Goal: Task Accomplishment & Management: Use online tool/utility

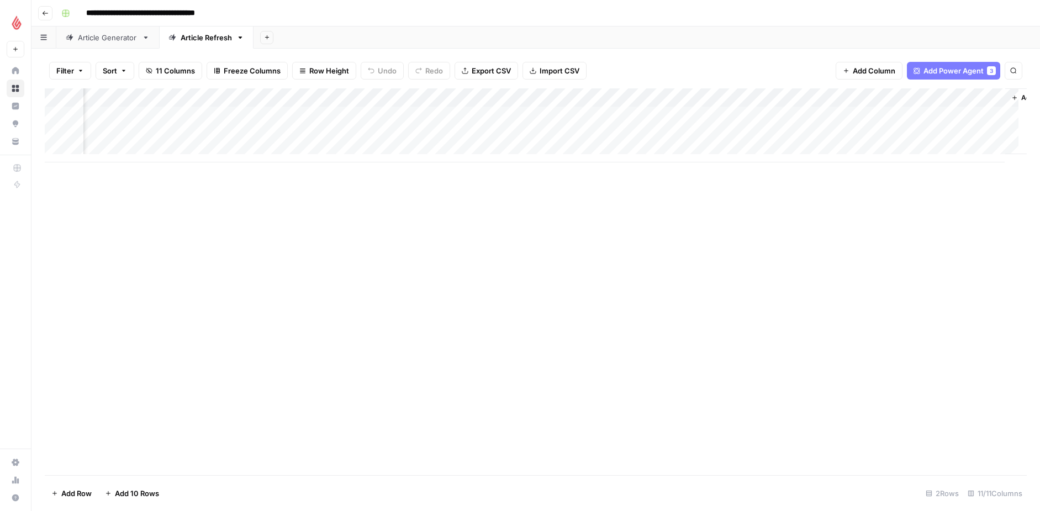
scroll to position [0, 256]
click at [891, 132] on div "Add Column" at bounding box center [536, 125] width 982 height 74
click at [945, 134] on div "Add Column" at bounding box center [536, 125] width 982 height 74
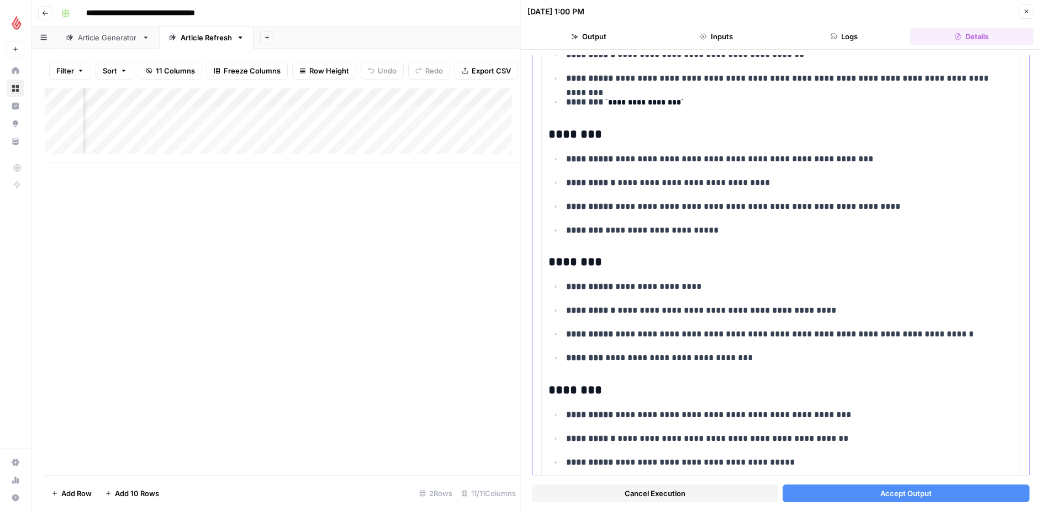
scroll to position [187, 0]
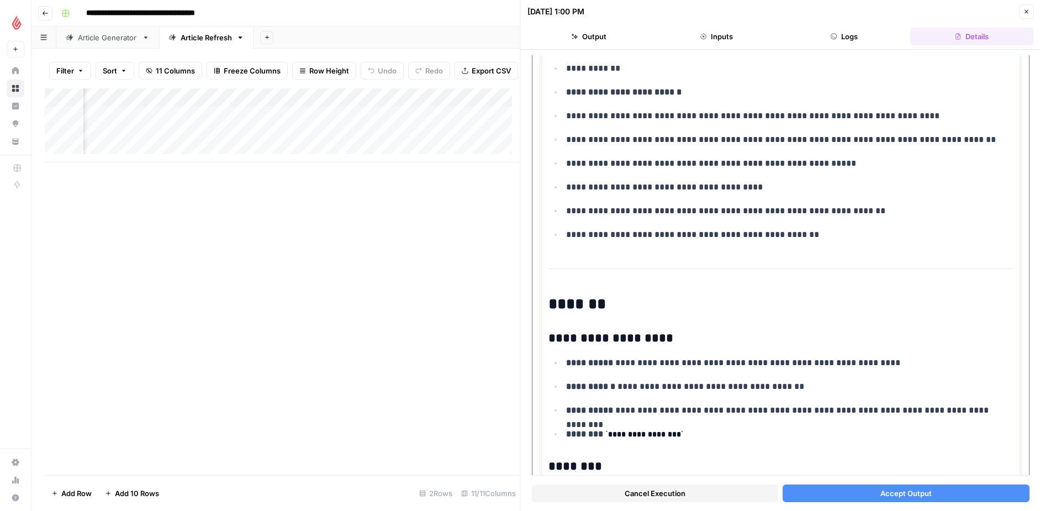
click at [669, 166] on p "**********" at bounding box center [785, 163] width 439 height 14
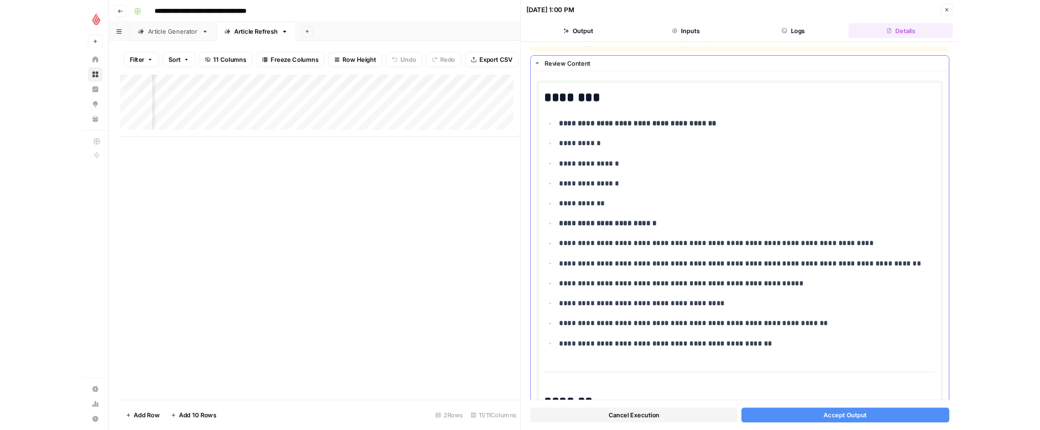
scroll to position [14, 0]
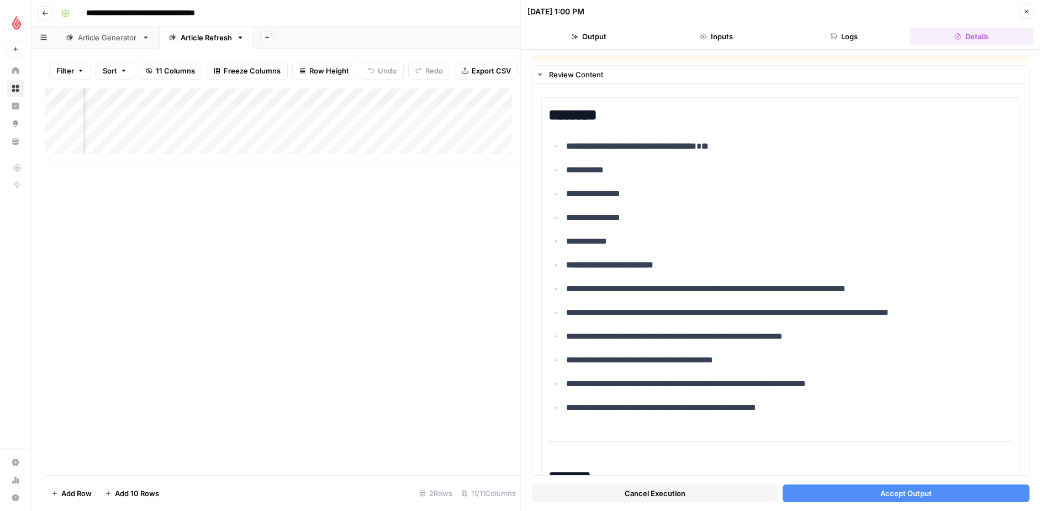
click at [292, 140] on div "Add Column" at bounding box center [283, 125] width 476 height 74
click at [316, 143] on div "Add Column" at bounding box center [283, 125] width 476 height 74
click at [316, 143] on body "**********" at bounding box center [520, 255] width 1040 height 511
drag, startPoint x: 317, startPoint y: 154, endPoint x: 246, endPoint y: 134, distance: 72.9
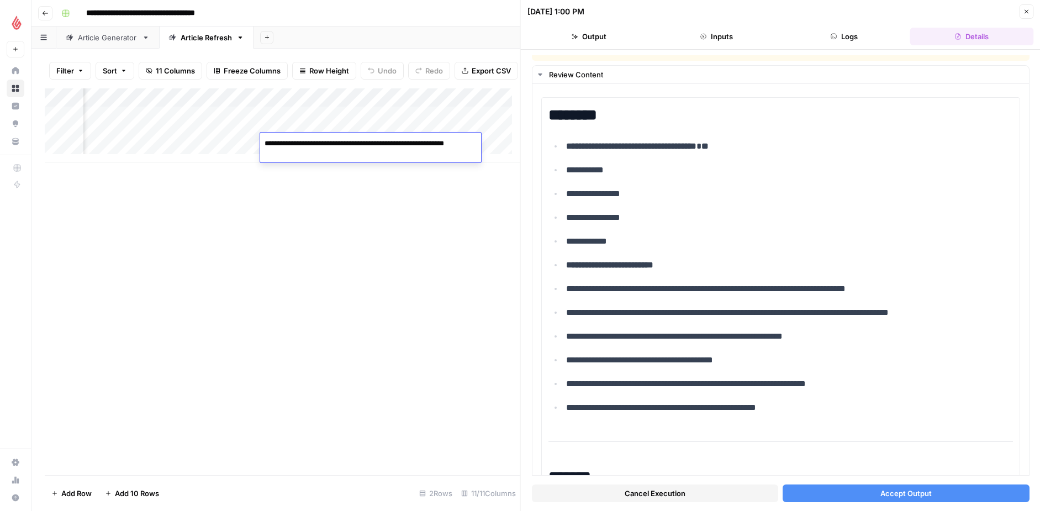
click at [246, 134] on body "**********" at bounding box center [520, 255] width 1040 height 511
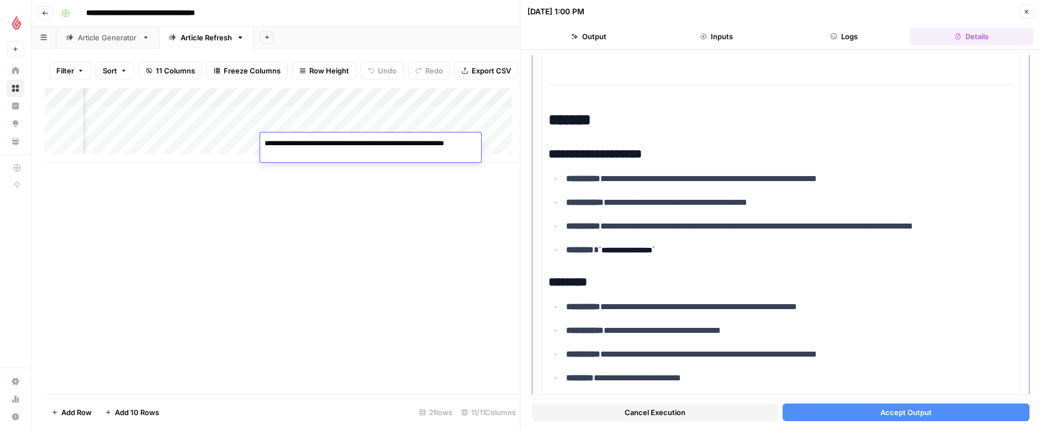
scroll to position [373, 0]
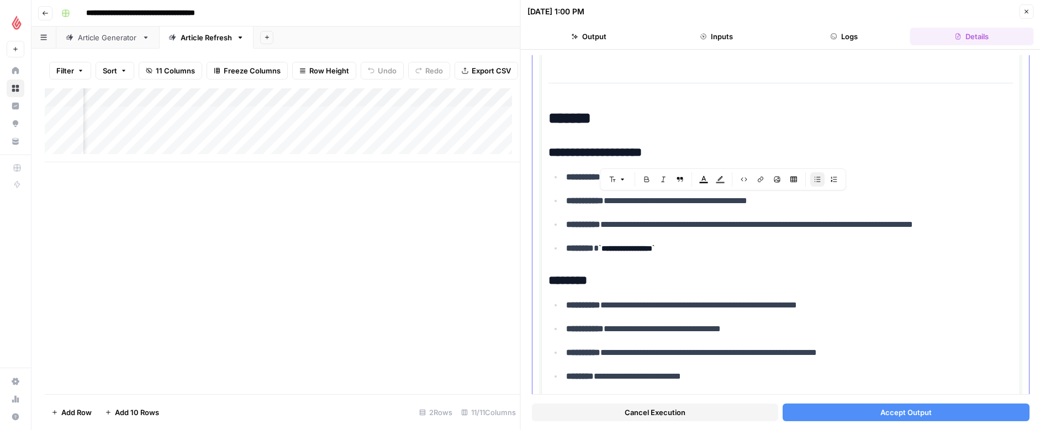
drag, startPoint x: 819, startPoint y: 204, endPoint x: 651, endPoint y: 200, distance: 168.6
click at [651, 200] on p "**********" at bounding box center [785, 201] width 439 height 14
click at [867, 307] on p "**********" at bounding box center [785, 305] width 439 height 14
click at [821, 203] on p "**********" at bounding box center [785, 201] width 439 height 14
drag, startPoint x: 830, startPoint y: 206, endPoint x: 622, endPoint y: 196, distance: 208.0
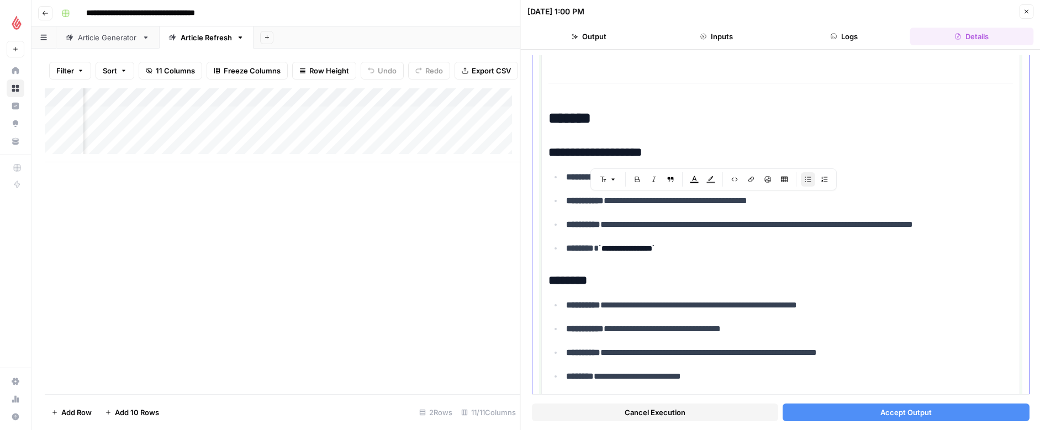
click at [622, 196] on p "**********" at bounding box center [785, 201] width 439 height 14
click at [746, 223] on p "**********" at bounding box center [785, 225] width 439 height 14
click at [655, 249] on code "**********" at bounding box center [627, 249] width 56 height 8
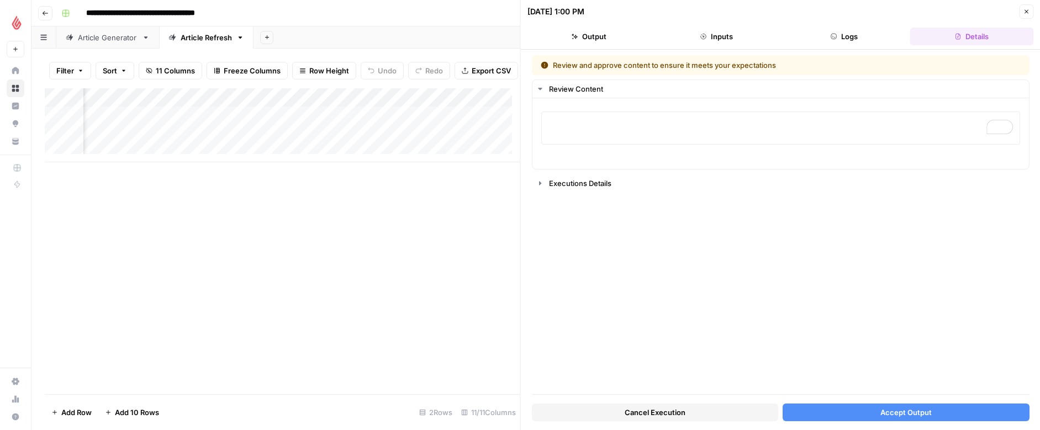
scroll to position [0, 0]
click at [541, 89] on icon "button" at bounding box center [540, 89] width 9 height 9
click at [540, 92] on icon "button" at bounding box center [540, 89] width 9 height 9
click at [592, 39] on button "Output" at bounding box center [589, 37] width 123 height 18
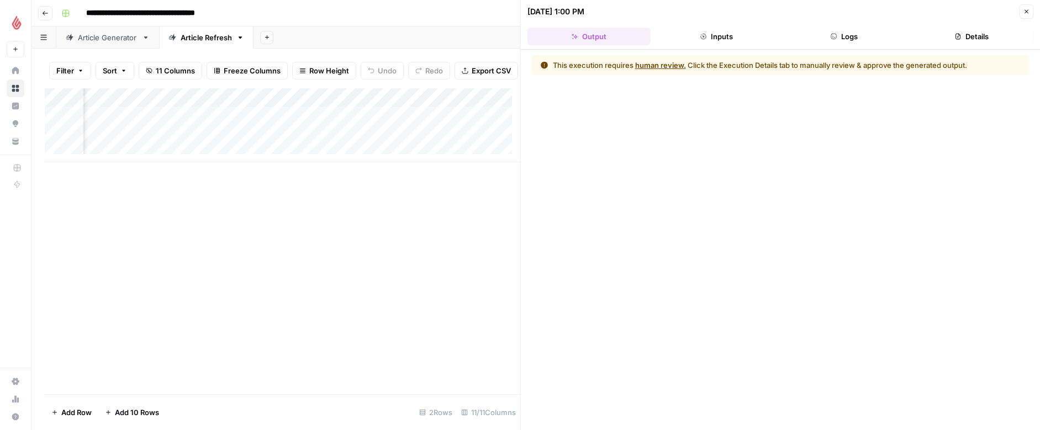
click at [663, 68] on button "human review." at bounding box center [660, 65] width 51 height 11
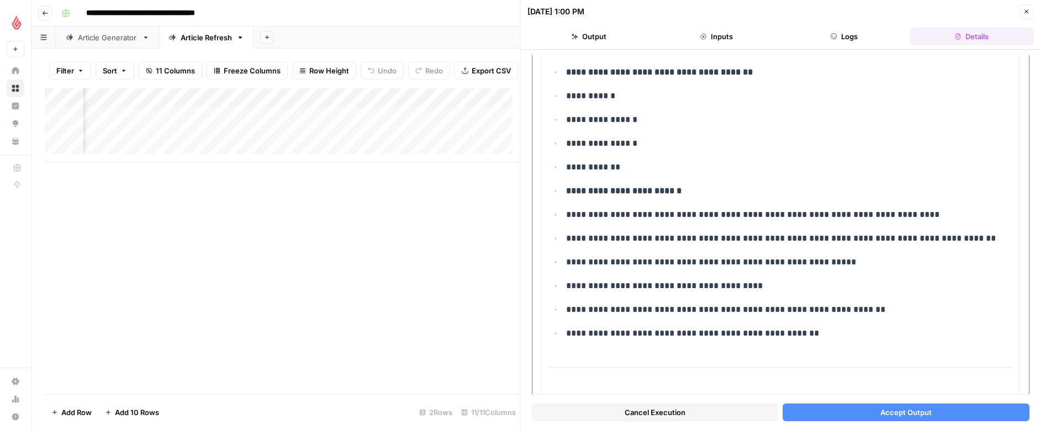
scroll to position [295, 0]
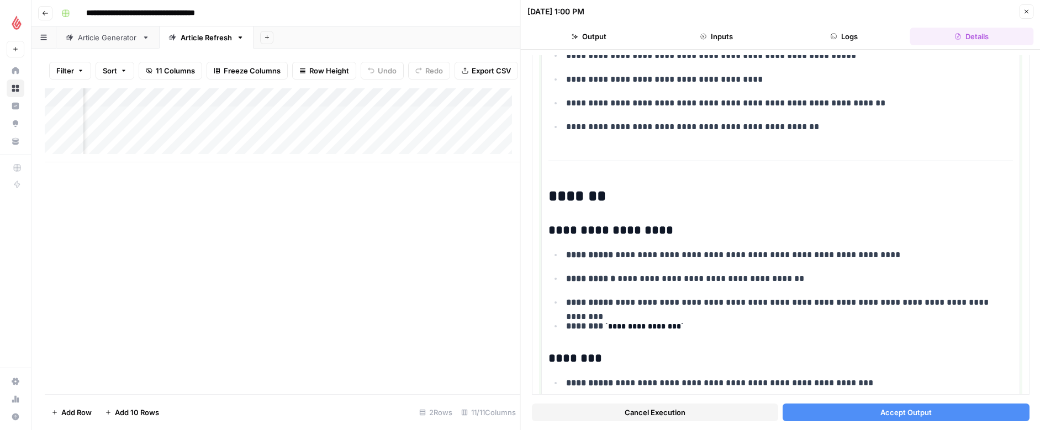
click at [664, 290] on ul "**********" at bounding box center [781, 291] width 465 height 86
drag, startPoint x: 811, startPoint y: 275, endPoint x: 723, endPoint y: 280, distance: 88.0
click at [717, 279] on p "**********" at bounding box center [785, 279] width 439 height 14
click at [788, 276] on p "**********" at bounding box center [785, 279] width 439 height 14
click at [812, 281] on p "**********" at bounding box center [785, 279] width 439 height 14
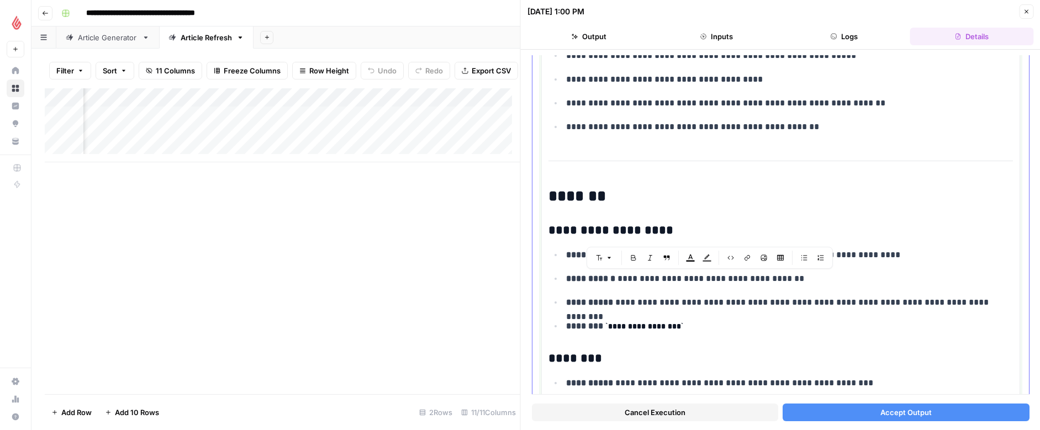
drag, startPoint x: 808, startPoint y: 280, endPoint x: 624, endPoint y: 278, distance: 184.0
click at [624, 278] on p "**********" at bounding box center [785, 279] width 439 height 14
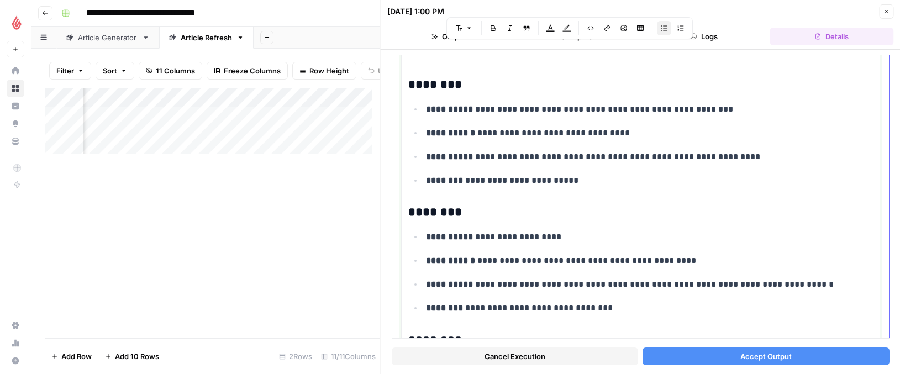
scroll to position [686, 0]
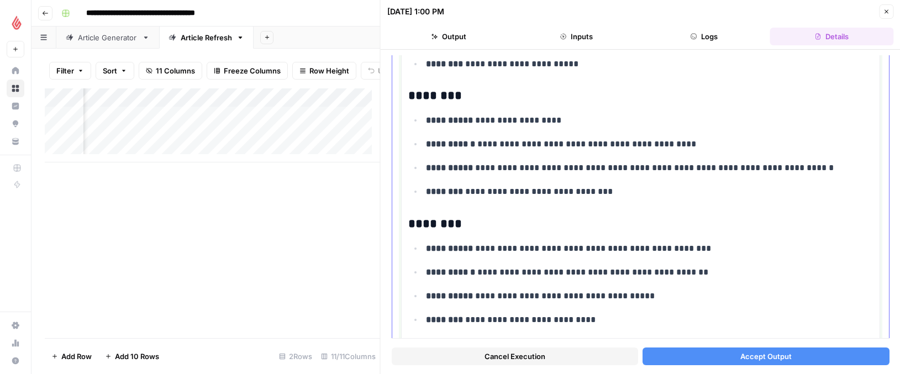
click at [716, 143] on p "**********" at bounding box center [645, 144] width 439 height 14
drag, startPoint x: 711, startPoint y: 143, endPoint x: 482, endPoint y: 144, distance: 228.8
click at [482, 144] on p "**********" at bounding box center [645, 144] width 439 height 14
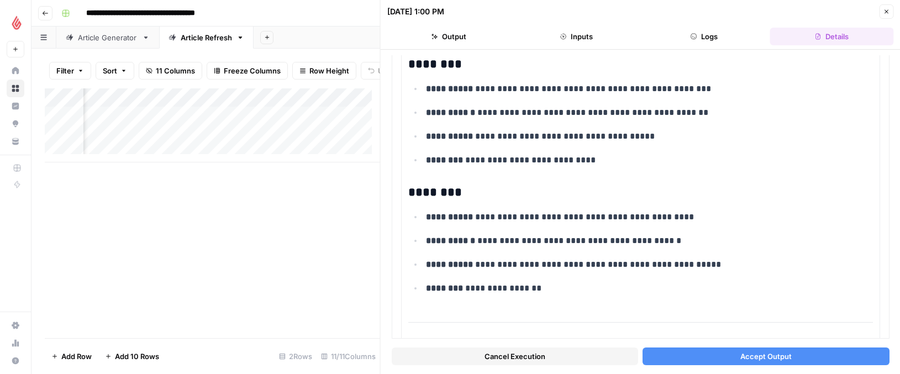
scroll to position [848, 0]
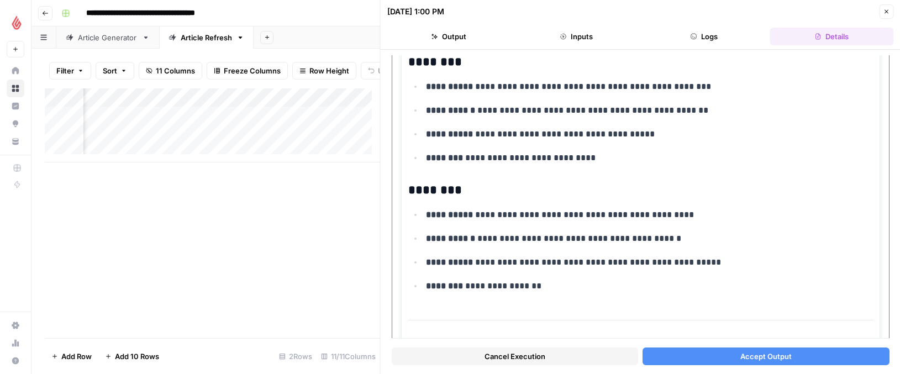
drag, startPoint x: 481, startPoint y: 238, endPoint x: 706, endPoint y: 242, distance: 224.4
click at [706, 242] on p "**********" at bounding box center [645, 239] width 439 height 14
copy p "**********"
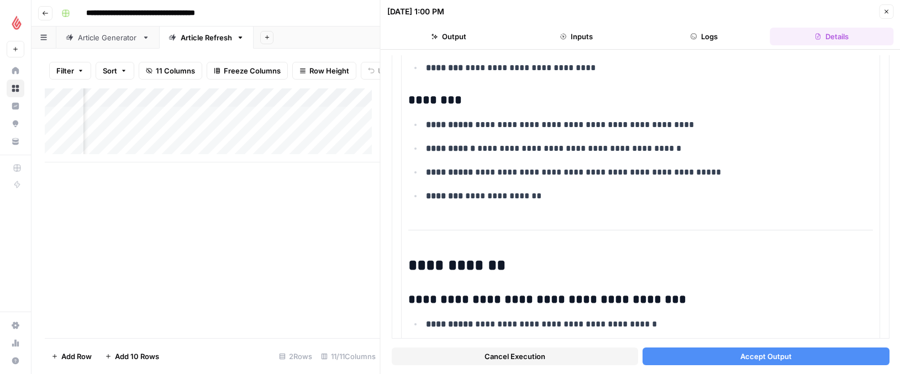
scroll to position [1098, 0]
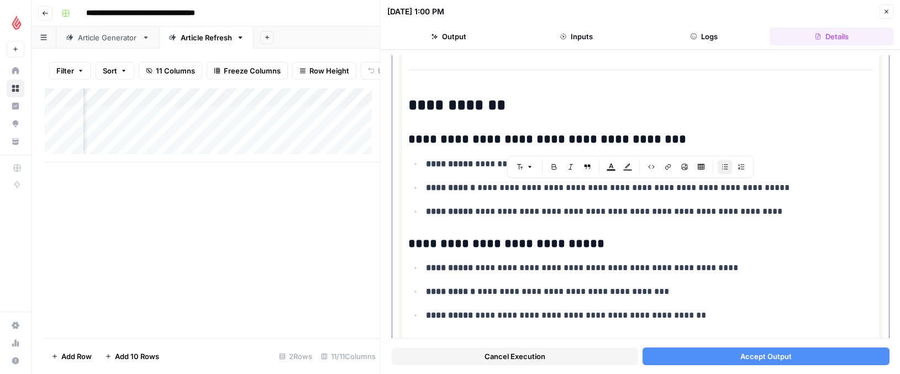
drag, startPoint x: 612, startPoint y: 183, endPoint x: 779, endPoint y: 190, distance: 166.4
click at [779, 190] on p "**********" at bounding box center [645, 188] width 439 height 14
click at [550, 206] on p "**********" at bounding box center [645, 211] width 439 height 14
click at [225, 144] on div "Add Column" at bounding box center [212, 125] width 335 height 74
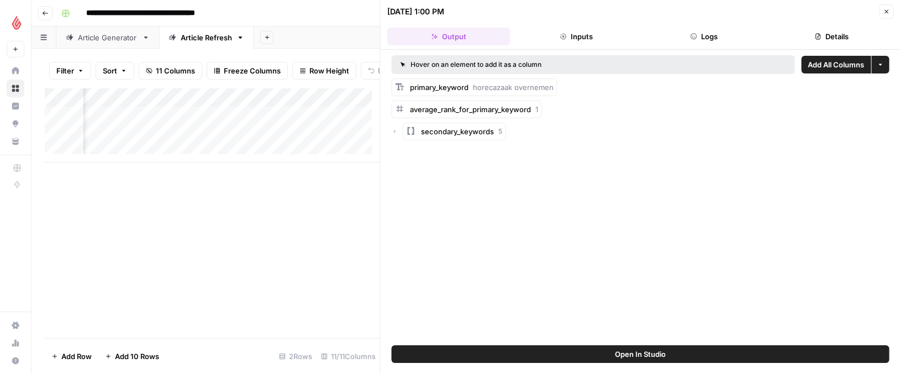
scroll to position [0, 904]
click at [299, 142] on div "Add Column" at bounding box center [212, 125] width 335 height 74
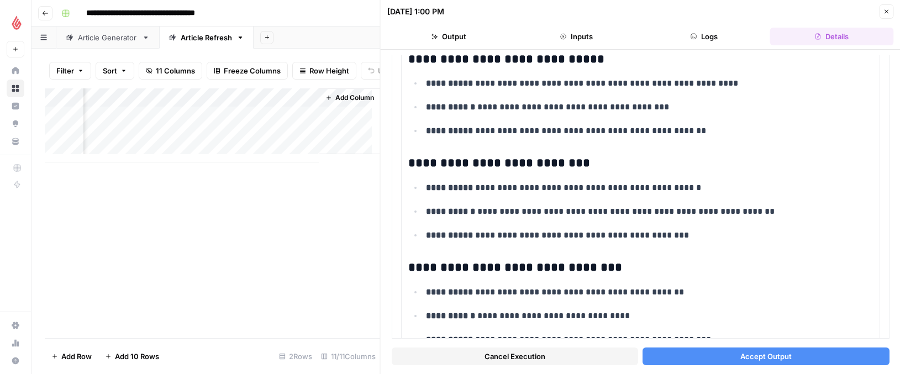
scroll to position [1155, 0]
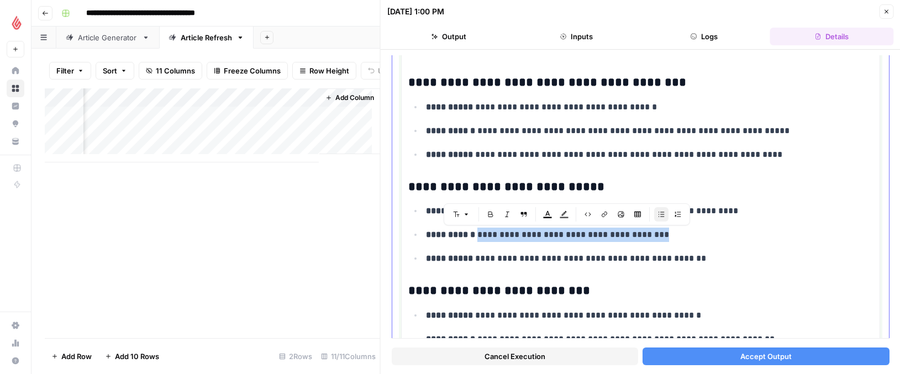
drag, startPoint x: 482, startPoint y: 234, endPoint x: 662, endPoint y: 239, distance: 180.2
click at [662, 239] on p "**********" at bounding box center [645, 235] width 439 height 14
click at [699, 308] on p "**********" at bounding box center [645, 315] width 439 height 14
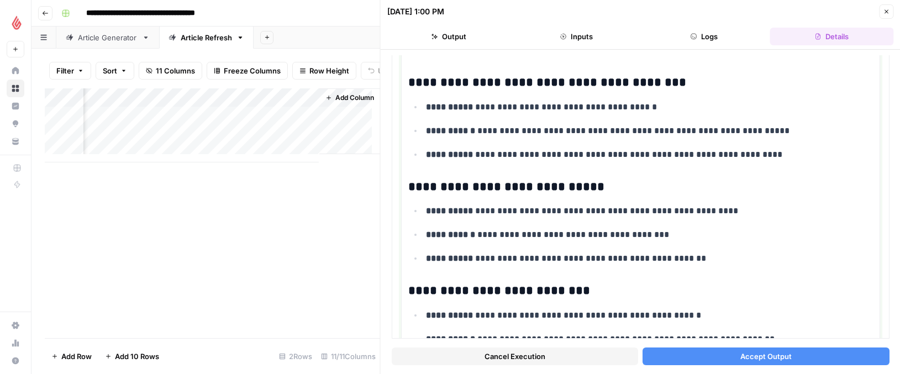
scroll to position [1173, 0]
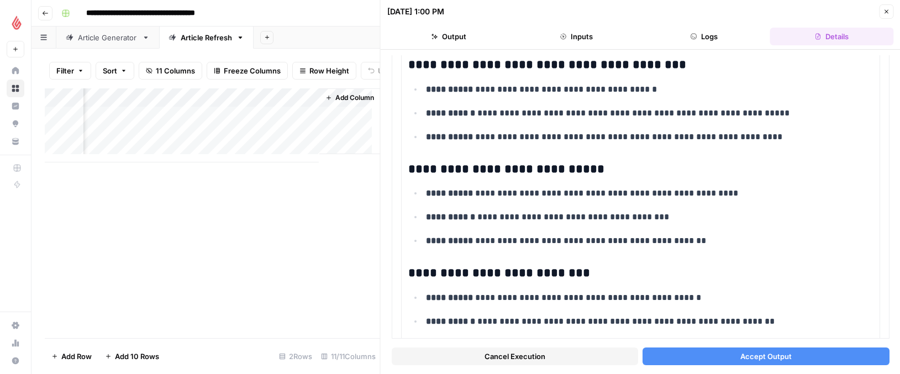
click at [727, 348] on button "Accept Output" at bounding box center [766, 357] width 246 height 18
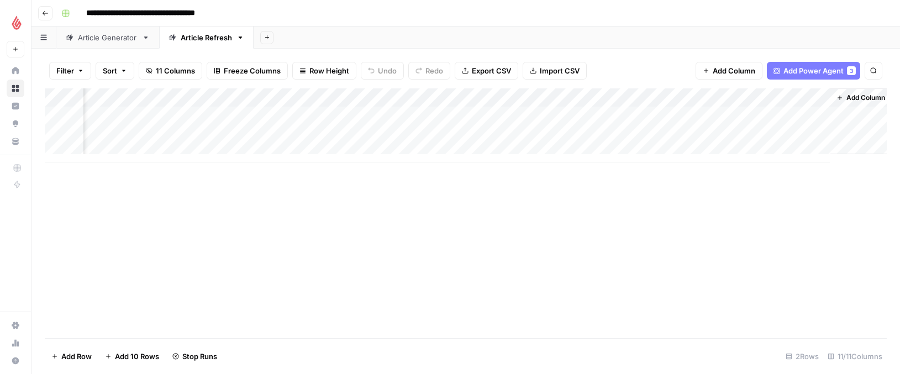
scroll to position [0, 383]
click at [806, 131] on div "Add Column" at bounding box center [466, 125] width 842 height 74
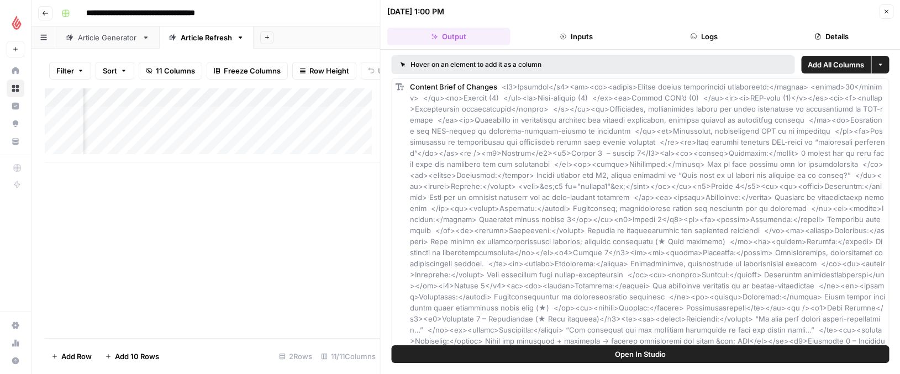
click at [597, 356] on button "Open In Studio" at bounding box center [641, 354] width 498 height 18
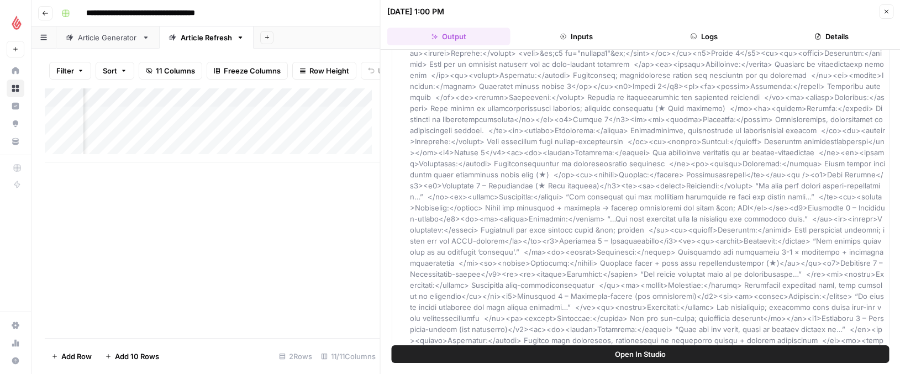
scroll to position [146, 0]
click at [458, 38] on button "Output" at bounding box center [448, 37] width 123 height 18
click at [589, 36] on button "Inputs" at bounding box center [576, 37] width 123 height 18
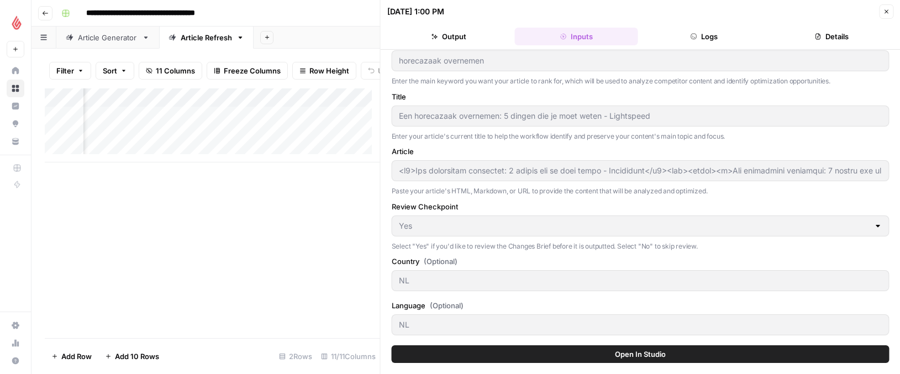
scroll to position [59, 0]
type input "Lightspeed"
click at [582, 354] on button "Open In Studio" at bounding box center [641, 354] width 498 height 18
click at [460, 37] on button "Output" at bounding box center [448, 37] width 123 height 18
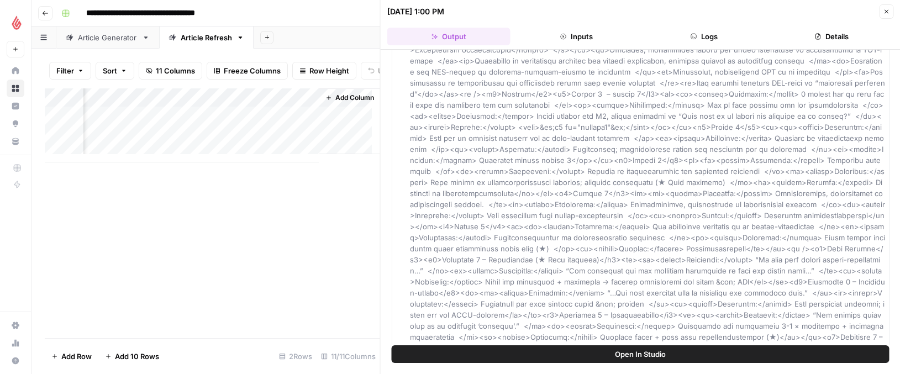
scroll to position [0, 904]
drag, startPoint x: 226, startPoint y: 270, endPoint x: 252, endPoint y: 253, distance: 31.1
click at [226, 270] on div "Add Column" at bounding box center [212, 213] width 335 height 250
click at [563, 34] on icon "button" at bounding box center [563, 37] width 6 height 6
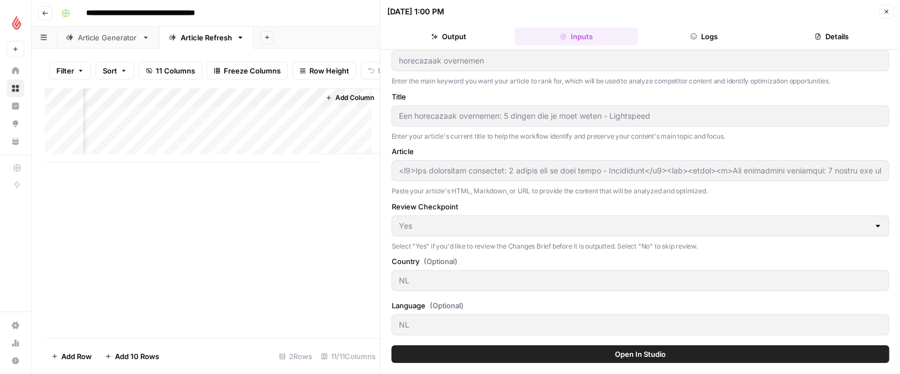
scroll to position [59, 0]
click at [888, 14] on icon "button" at bounding box center [886, 11] width 7 height 7
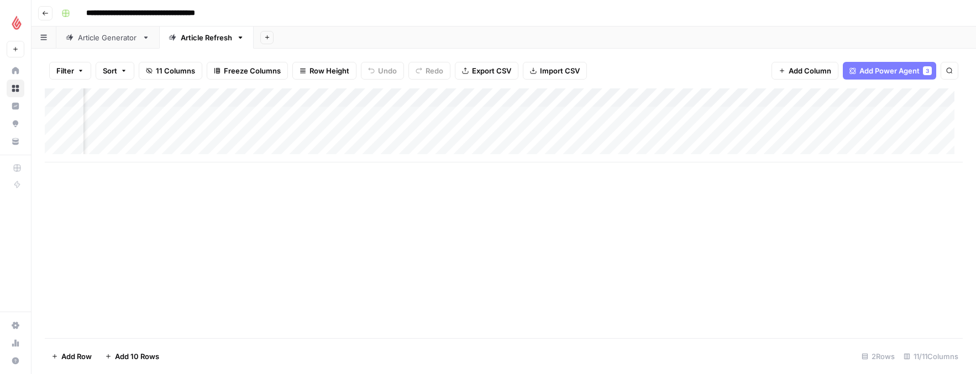
scroll to position [0, 161]
click at [643, 134] on div "Add Column" at bounding box center [504, 125] width 918 height 74
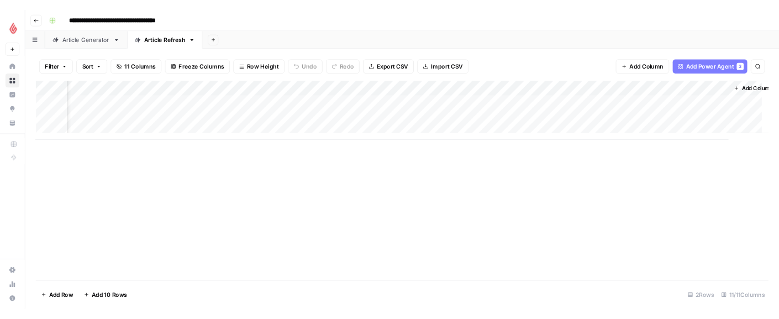
scroll to position [0, 321]
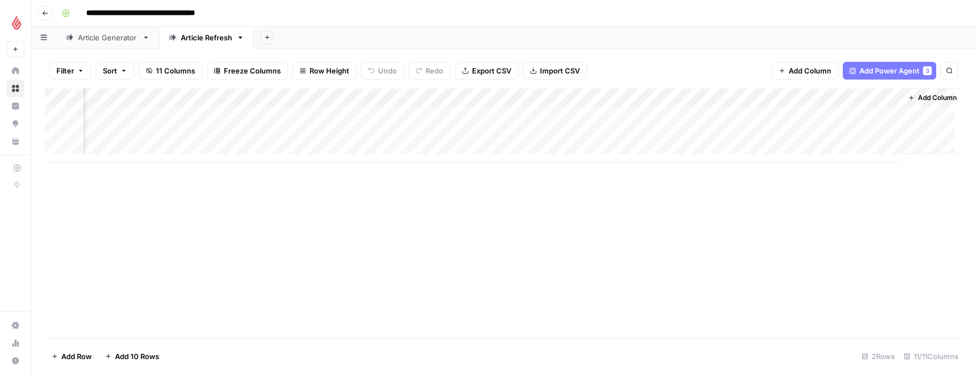
click at [882, 136] on div "Add Column" at bounding box center [504, 125] width 918 height 74
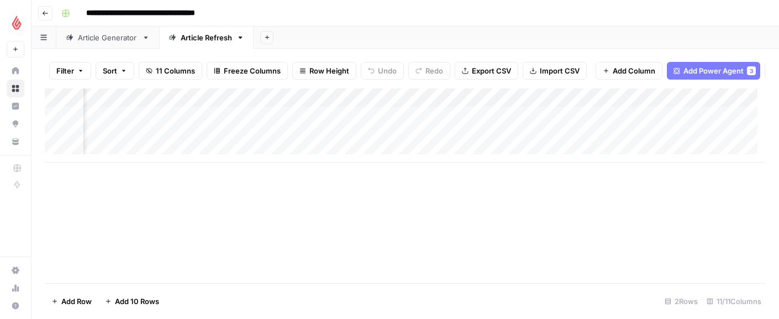
scroll to position [0, 518]
click at [616, 71] on span "Add Column" at bounding box center [634, 70] width 43 height 11
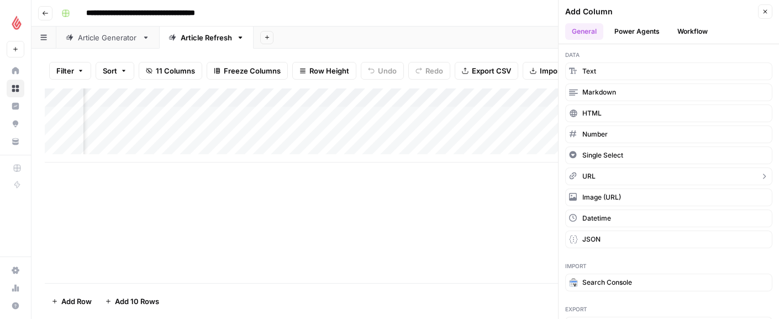
scroll to position [0, 0]
click at [767, 13] on icon "button" at bounding box center [765, 11] width 7 height 7
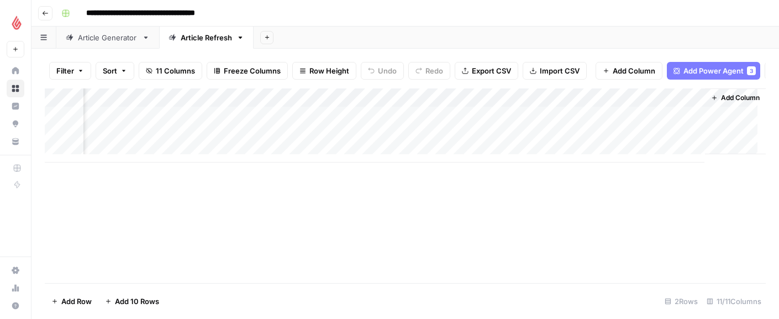
click at [711, 101] on icon "button" at bounding box center [714, 97] width 7 height 7
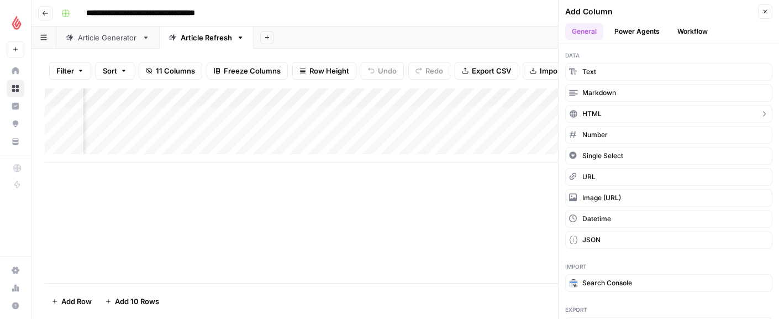
click at [606, 115] on button "HTML" at bounding box center [668, 114] width 207 height 18
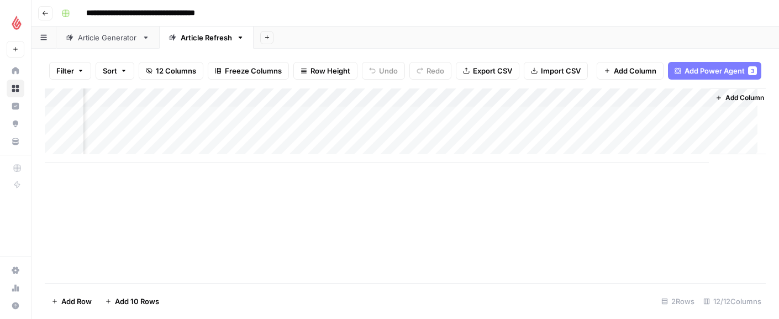
scroll to position [0, 677]
click at [686, 104] on div "Add Column" at bounding box center [405, 125] width 721 height 74
click at [585, 130] on input "New Column" at bounding box center [602, 132] width 112 height 11
click at [687, 107] on div "Add Column" at bounding box center [405, 125] width 721 height 74
click at [570, 134] on input "New Column" at bounding box center [602, 132] width 112 height 11
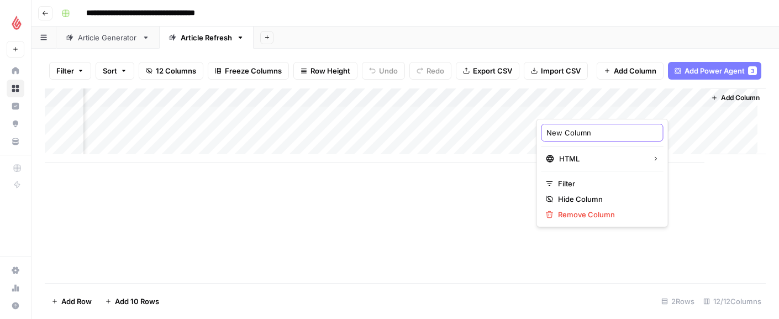
click at [572, 133] on input "New Column" at bounding box center [602, 132] width 112 height 11
type input "Content brief of changes"
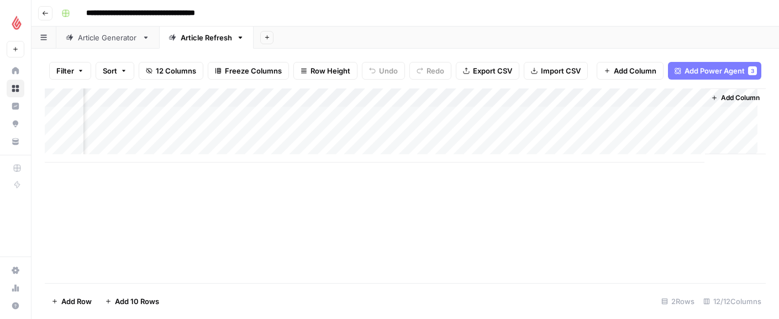
click at [729, 103] on span "Add Column" at bounding box center [740, 98] width 39 height 10
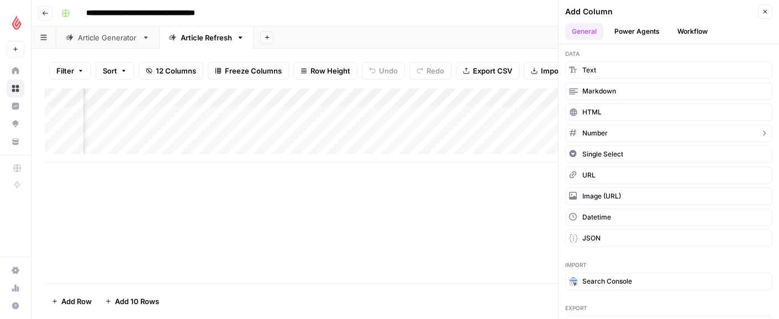
scroll to position [0, 0]
click at [632, 31] on button "Power Agents" at bounding box center [637, 31] width 59 height 17
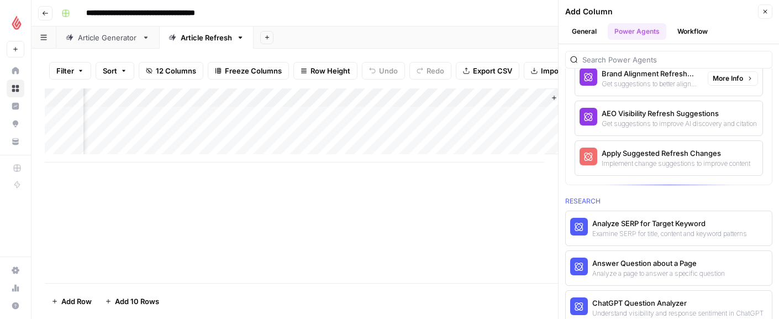
scroll to position [0, 837]
click at [619, 56] on input "search" at bounding box center [674, 59] width 185 height 11
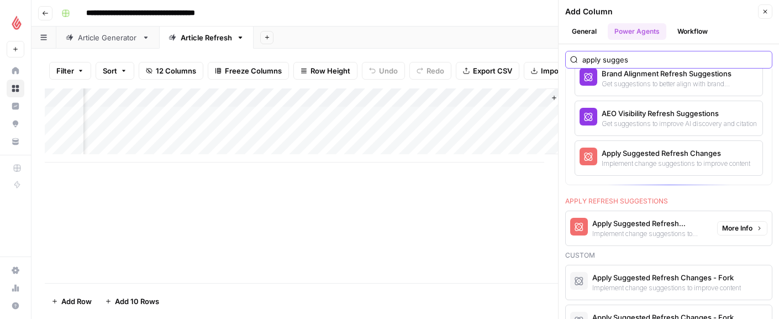
type input "apply sugges"
click at [649, 225] on div "Apply Suggested Refresh Changes" at bounding box center [650, 223] width 116 height 11
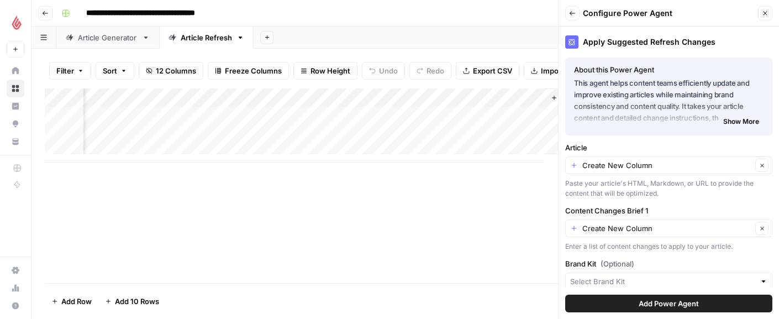
click at [624, 303] on button "Add Power Agent" at bounding box center [668, 304] width 207 height 18
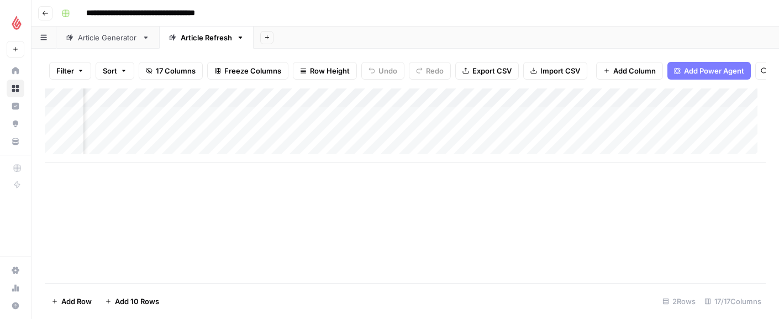
scroll to position [0, 1166]
click at [615, 73] on span "Add Column" at bounding box center [634, 70] width 43 height 11
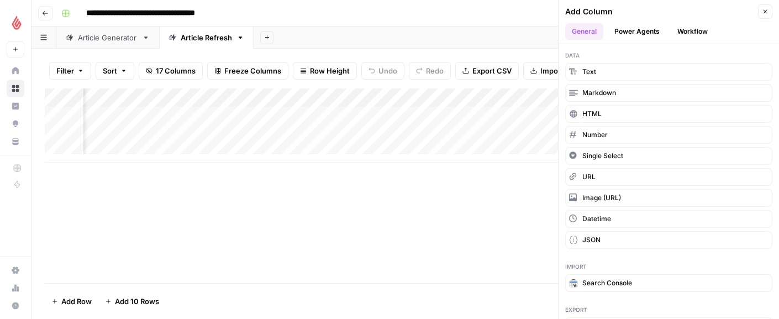
click at [766, 12] on icon "button" at bounding box center [765, 11] width 7 height 7
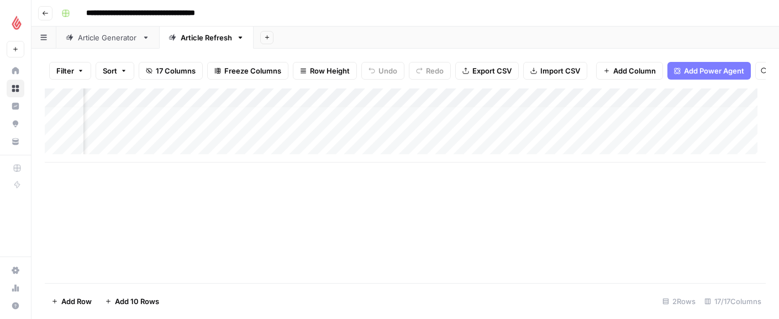
scroll to position [0, 986]
click at [463, 105] on div "Add Column" at bounding box center [405, 125] width 721 height 74
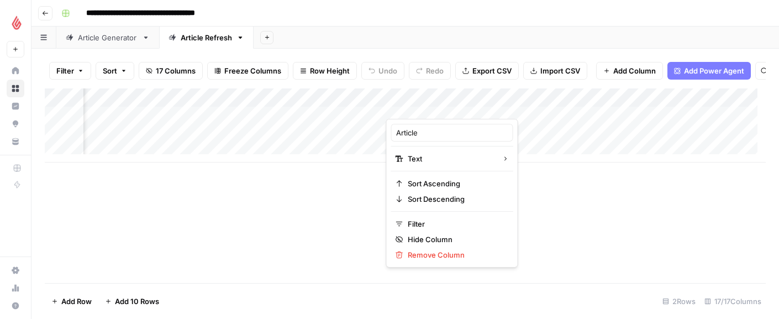
click at [536, 106] on div at bounding box center [466, 108] width 160 height 22
click at [424, 250] on span "Remove Column" at bounding box center [456, 254] width 97 height 11
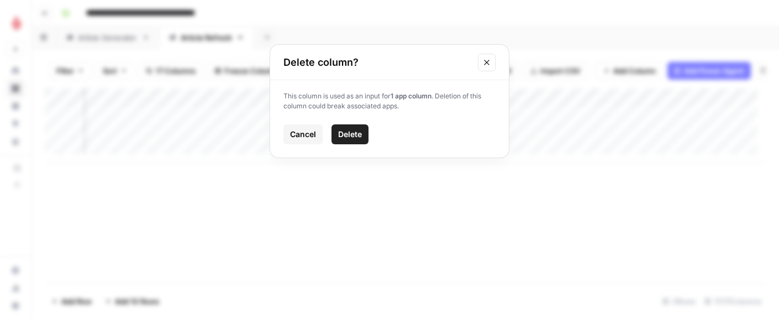
click at [347, 138] on span "Delete" at bounding box center [350, 134] width 24 height 11
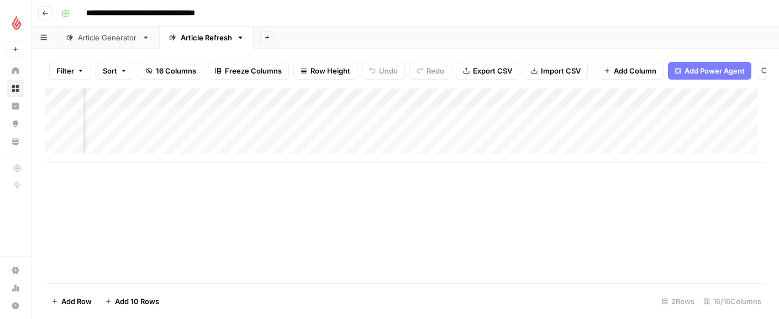
click at [469, 114] on div "Add Column" at bounding box center [405, 125] width 721 height 74
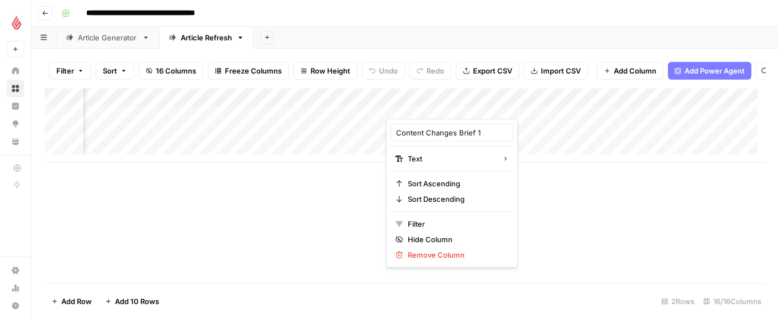
click at [482, 109] on div at bounding box center [466, 108] width 160 height 22
click at [492, 114] on div at bounding box center [466, 108] width 160 height 22
click at [435, 254] on span "Remove Column" at bounding box center [456, 254] width 97 height 11
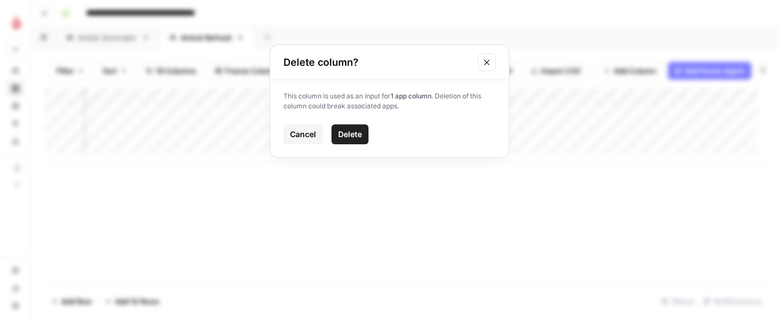
click at [355, 139] on span "Delete" at bounding box center [350, 134] width 24 height 11
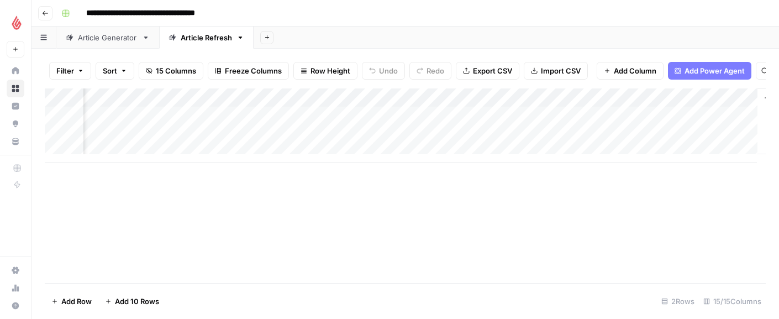
click at [543, 105] on div "Add Column" at bounding box center [405, 125] width 721 height 74
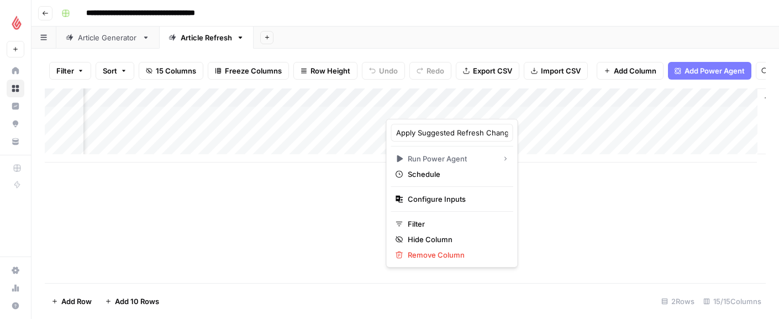
click at [391, 106] on div at bounding box center [472, 108] width 172 height 22
click at [398, 105] on div at bounding box center [472, 108] width 172 height 22
click at [317, 198] on div "Add Column" at bounding box center [405, 185] width 721 height 194
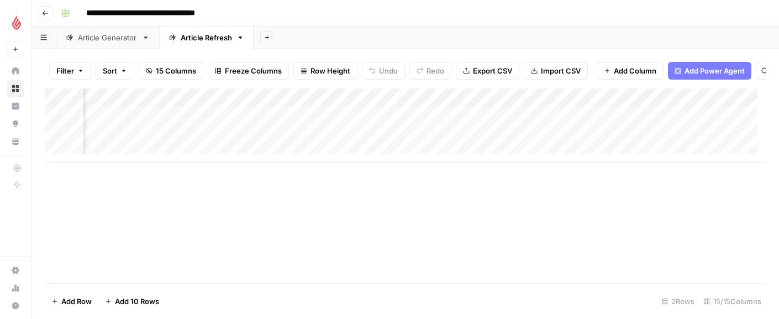
scroll to position [0, 835]
click at [425, 140] on div "Add Column" at bounding box center [405, 125] width 721 height 74
click at [338, 142] on div "Add Column" at bounding box center [405, 125] width 721 height 74
click at [366, 143] on div "Add Column" at bounding box center [405, 125] width 721 height 74
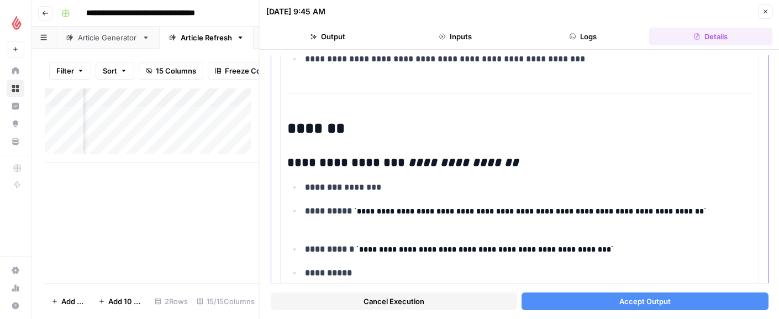
scroll to position [360, 0]
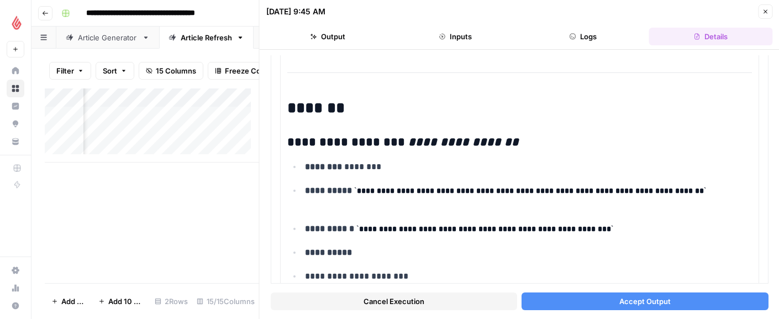
click at [601, 304] on button "Accept Output" at bounding box center [645, 301] width 246 height 18
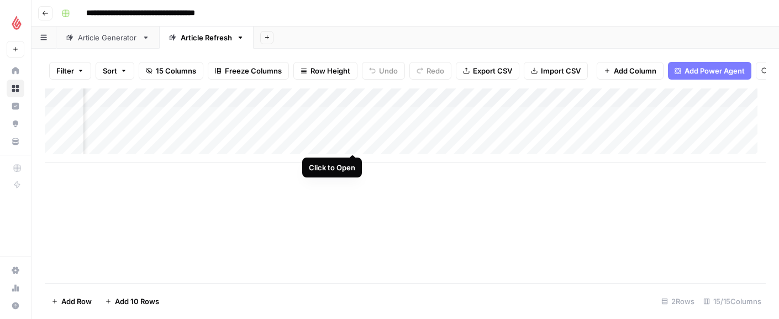
click at [351, 142] on div "Add Column" at bounding box center [405, 125] width 721 height 74
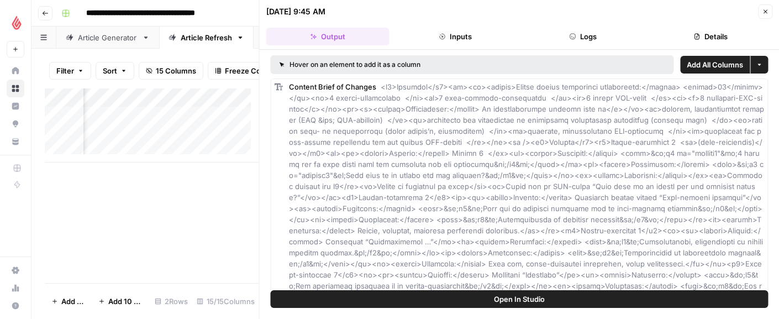
click at [766, 13] on icon "button" at bounding box center [765, 11] width 7 height 7
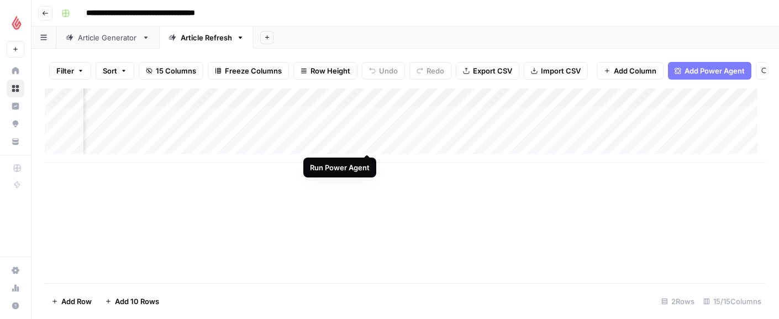
click at [368, 144] on div "Add Column" at bounding box center [405, 125] width 721 height 74
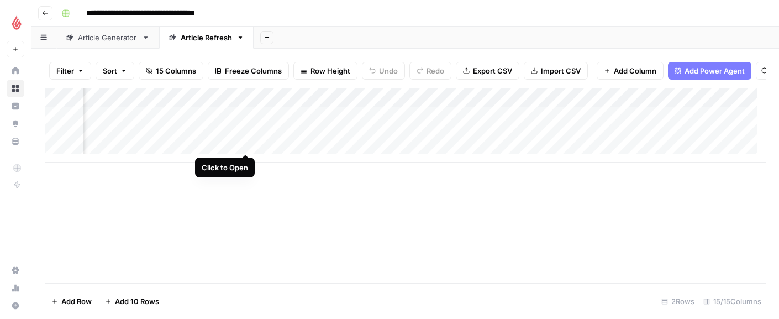
click at [241, 141] on div "Add Column" at bounding box center [405, 125] width 721 height 74
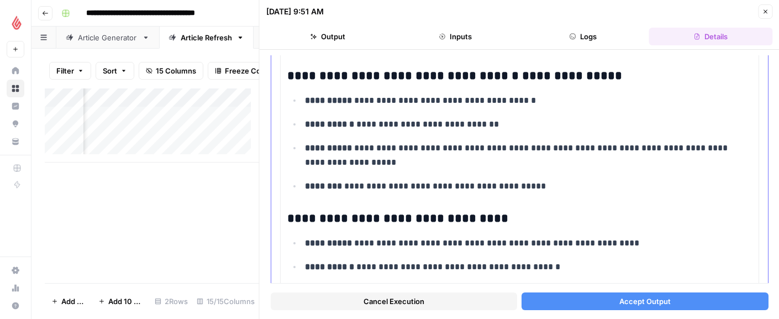
scroll to position [359, 0]
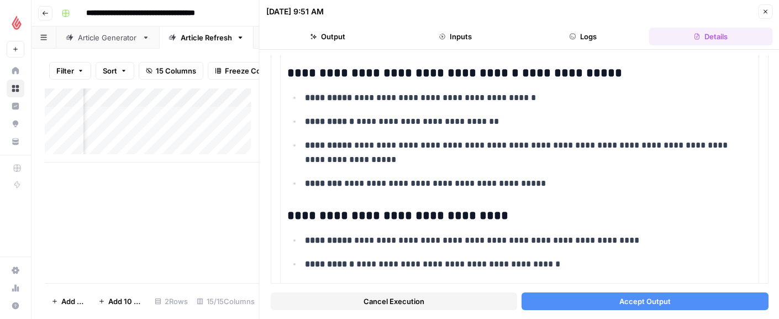
click at [580, 303] on button "Accept Output" at bounding box center [645, 301] width 246 height 18
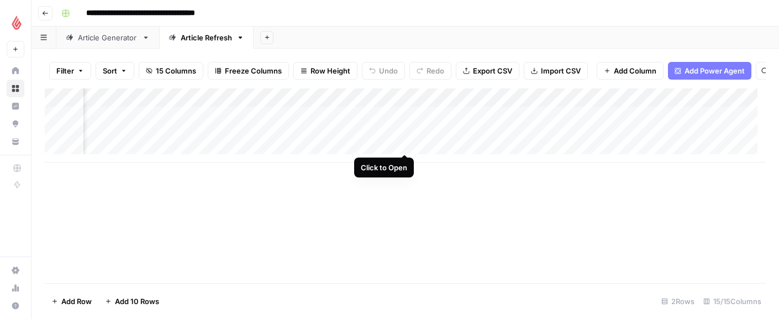
click at [404, 143] on div "Add Column" at bounding box center [405, 125] width 721 height 74
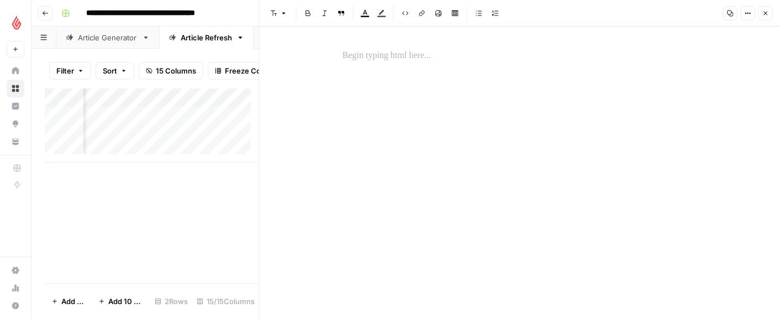
click at [763, 13] on icon "button" at bounding box center [765, 13] width 7 height 7
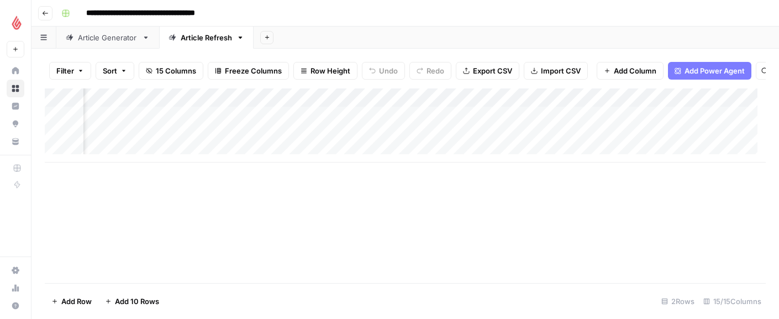
click at [497, 144] on div "Add Column" at bounding box center [405, 125] width 721 height 74
click at [502, 140] on div "Add Column" at bounding box center [405, 125] width 721 height 74
click at [424, 153] on div "Add Column" at bounding box center [405, 125] width 721 height 74
click at [501, 132] on div "Add Column" at bounding box center [405, 134] width 721 height 93
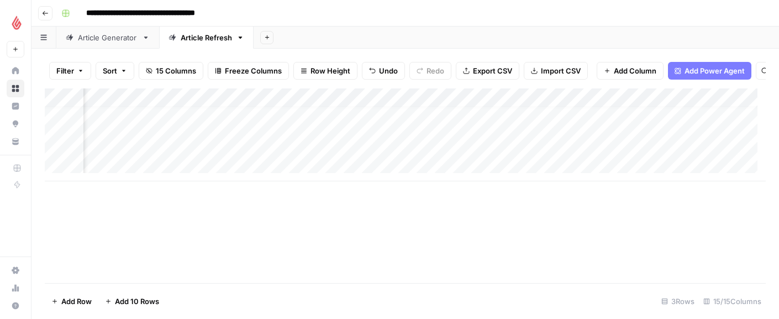
scroll to position [8, 1048]
click at [412, 132] on div "Add Column" at bounding box center [405, 134] width 721 height 93
click at [338, 107] on div "Add Column" at bounding box center [405, 134] width 721 height 93
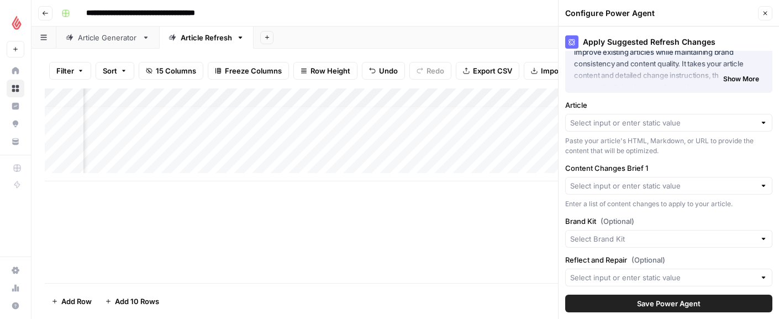
scroll to position [0, 0]
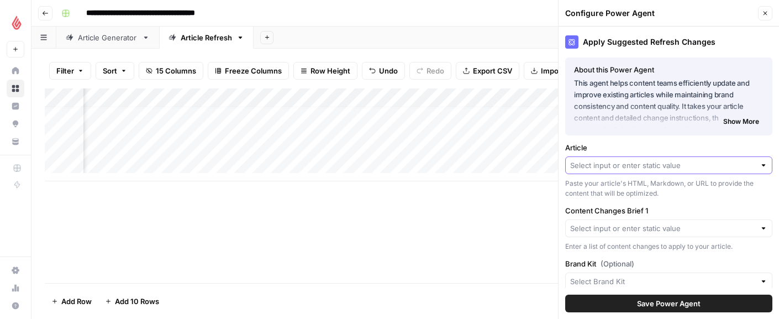
click at [619, 169] on input "Article" at bounding box center [662, 165] width 185 height 11
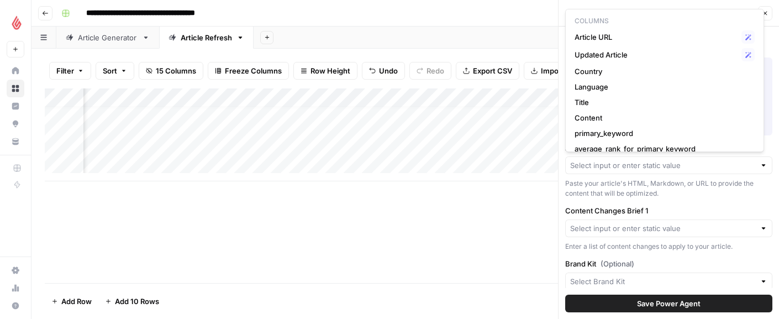
scroll to position [8, 1048]
click at [714, 194] on div "Paste your article's HTML, Markdown, or URL to provide the content that will be…" at bounding box center [668, 188] width 207 height 20
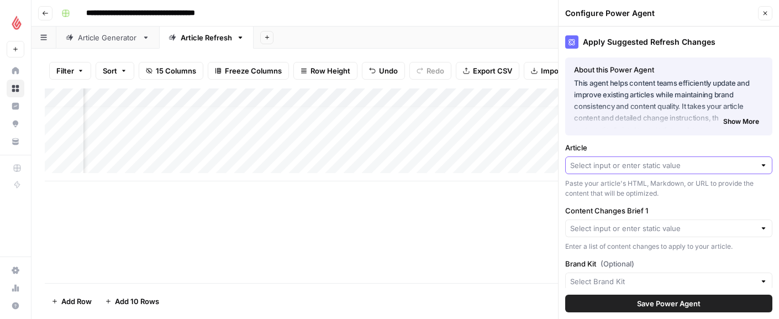
click at [580, 161] on input "Article" at bounding box center [662, 165] width 185 height 11
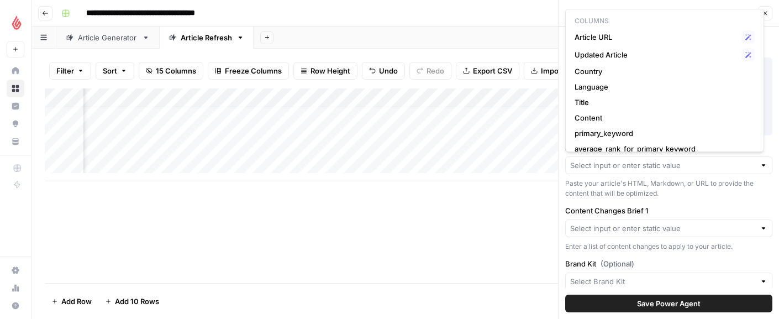
click at [698, 191] on div "Paste your article's HTML, Markdown, or URL to provide the content that will be…" at bounding box center [668, 188] width 207 height 20
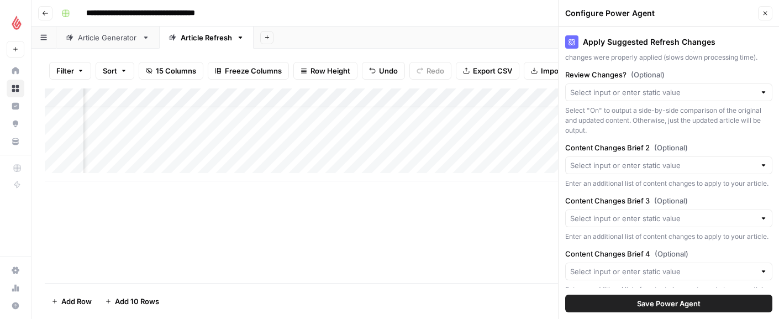
scroll to position [297, 0]
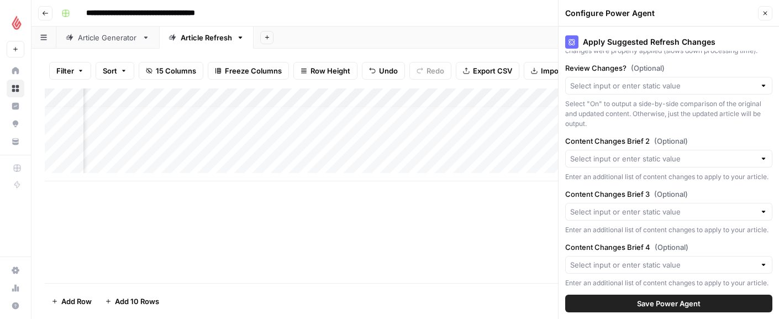
click at [760, 164] on div at bounding box center [764, 158] width 8 height 11
click at [476, 217] on div "Add Column" at bounding box center [405, 185] width 721 height 194
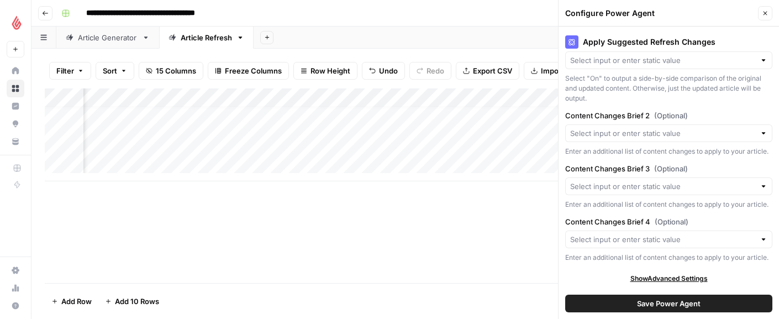
scroll to position [362, 0]
click at [627, 301] on button "Save Power Agent" at bounding box center [668, 304] width 207 height 18
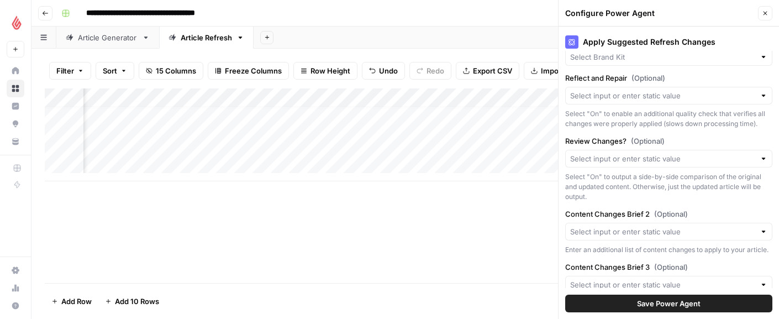
scroll to position [0, 0]
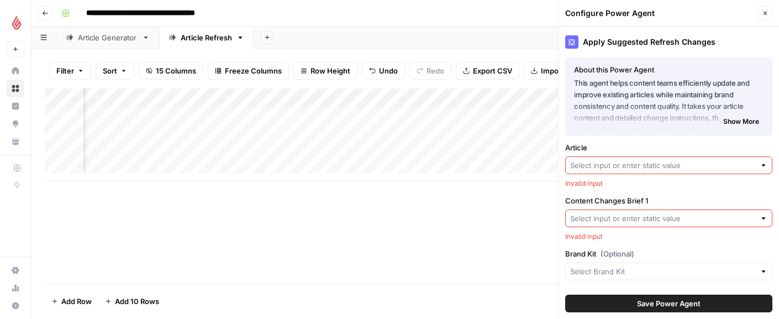
click at [760, 168] on div at bounding box center [764, 165] width 8 height 11
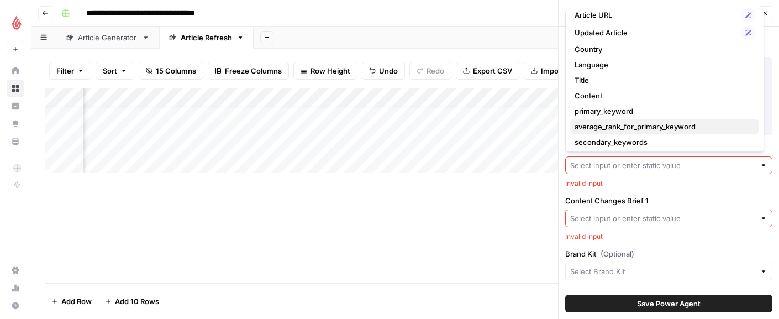
scroll to position [34, 0]
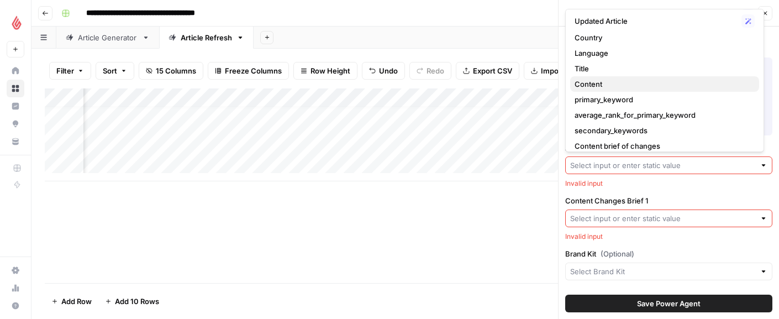
click at [600, 83] on span "Content" at bounding box center [663, 83] width 176 height 11
type input "Content"
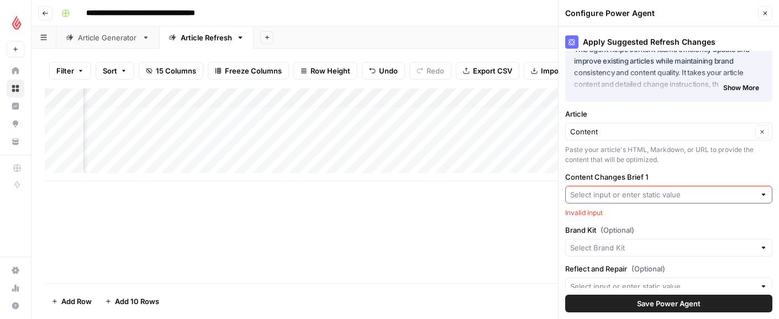
click at [646, 198] on input "Content Changes Brief 1" at bounding box center [662, 194] width 185 height 11
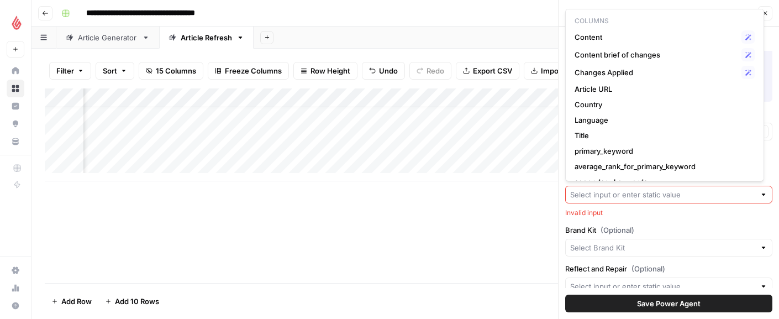
click at [760, 192] on div at bounding box center [764, 194] width 8 height 11
click at [645, 50] on span "Content brief of changes" at bounding box center [656, 54] width 162 height 11
type input "Content brief of changes"
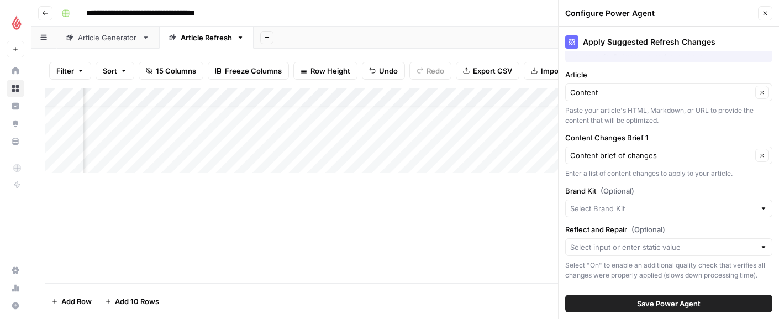
scroll to position [119, 0]
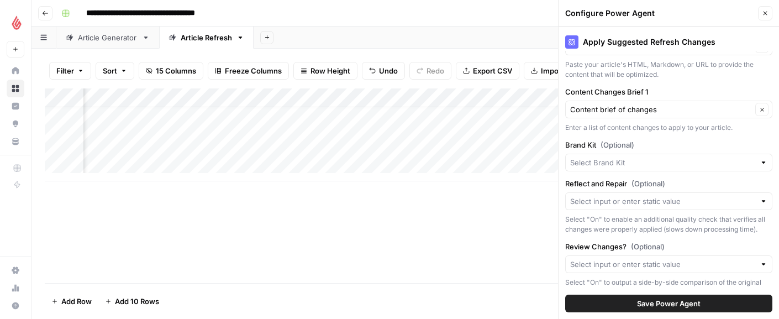
click at [760, 162] on div at bounding box center [764, 162] width 8 height 11
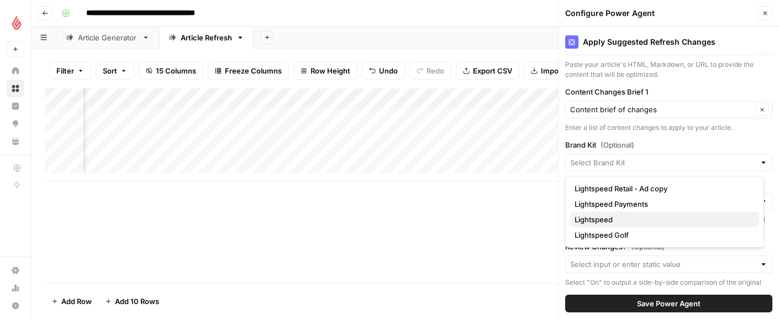
click at [609, 218] on span "Lightspeed" at bounding box center [663, 219] width 176 height 11
type input "Lightspeed"
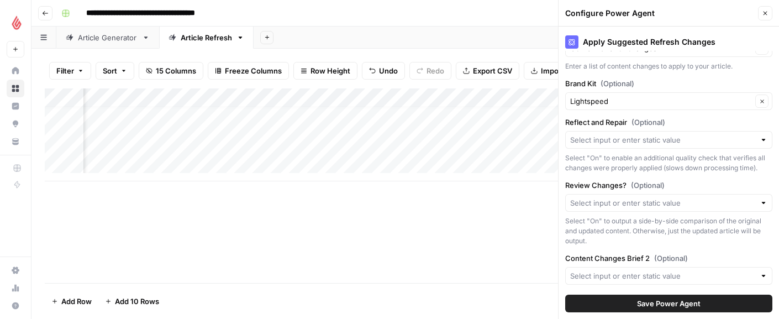
scroll to position [200, 0]
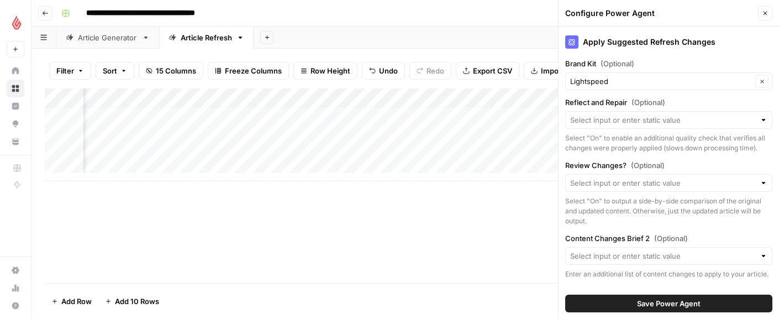
click at [760, 123] on div at bounding box center [764, 119] width 8 height 11
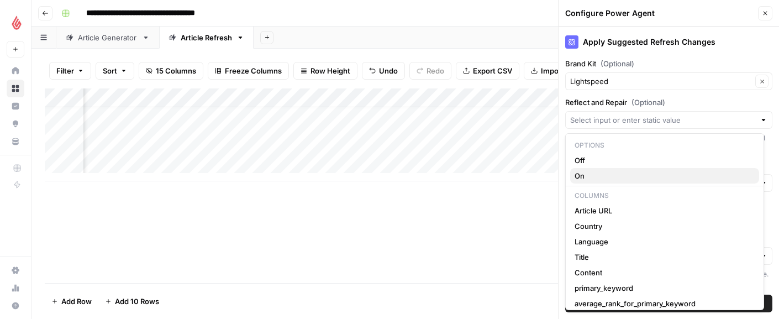
click at [584, 172] on span "On" at bounding box center [663, 175] width 176 height 11
type input "On"
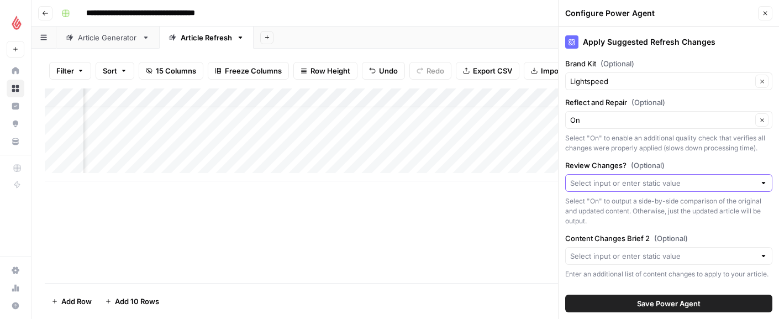
click at [626, 188] on input "Review Changes? (Optional)" at bounding box center [662, 182] width 185 height 11
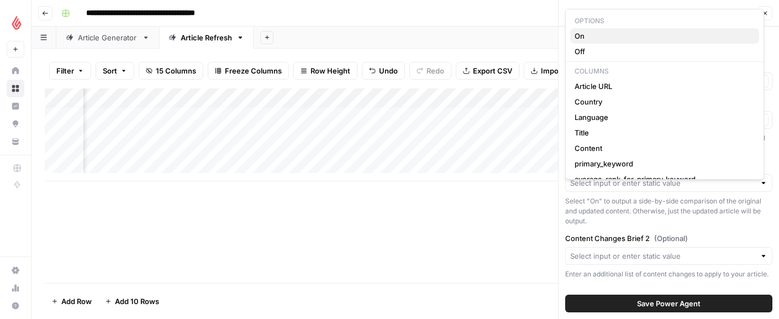
click at [599, 39] on span "On" at bounding box center [663, 35] width 176 height 11
type input "On"
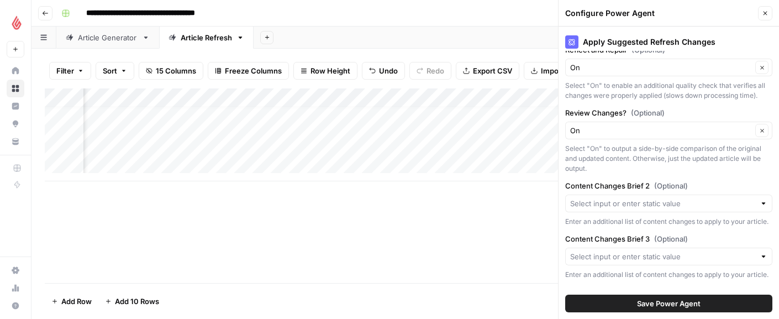
scroll to position [259, 0]
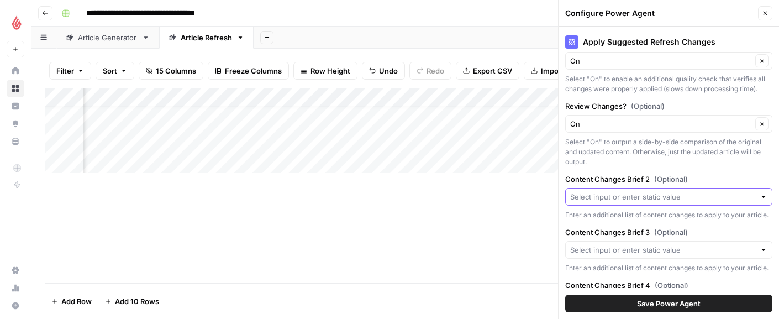
click at [618, 202] on input "Content Changes Brief 2 (Optional)" at bounding box center [662, 196] width 185 height 11
click at [594, 220] on div "Enter an additional list of content changes to apply to your article." at bounding box center [668, 215] width 207 height 10
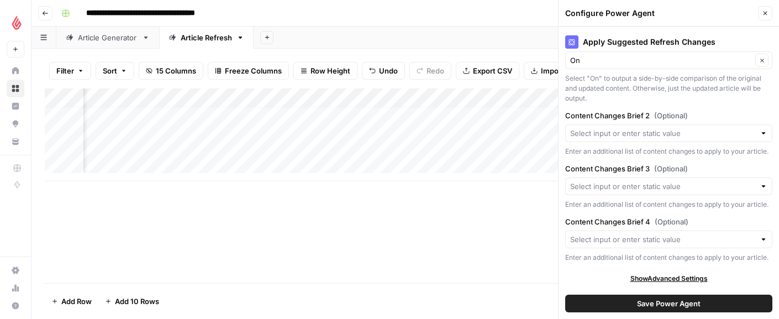
scroll to position [362, 0]
click at [655, 309] on button "Save Power Agent" at bounding box center [668, 304] width 207 height 18
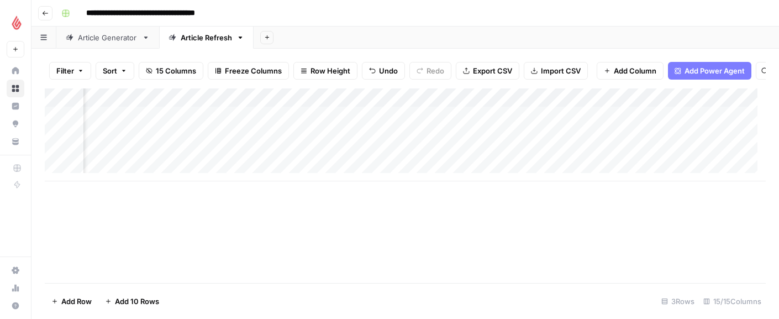
scroll to position [0, 782]
click at [677, 140] on div "Add Column" at bounding box center [405, 134] width 721 height 93
click at [660, 144] on div "Add Column" at bounding box center [405, 134] width 721 height 93
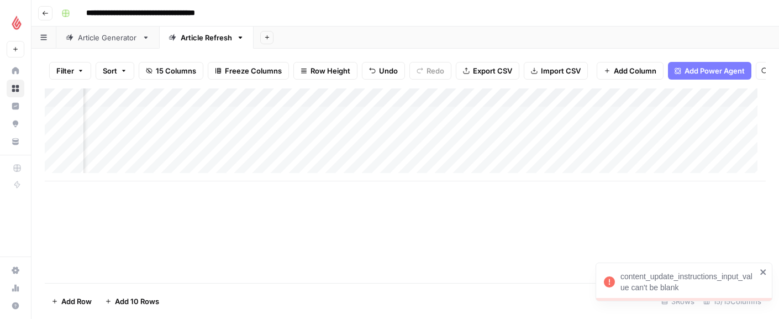
scroll to position [0, 894]
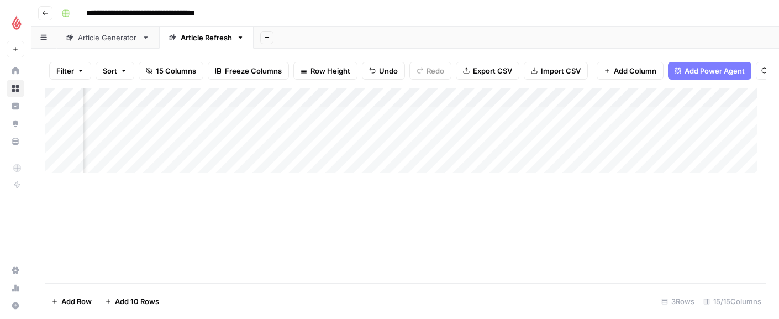
click at [495, 104] on div "Add Column" at bounding box center [405, 134] width 721 height 93
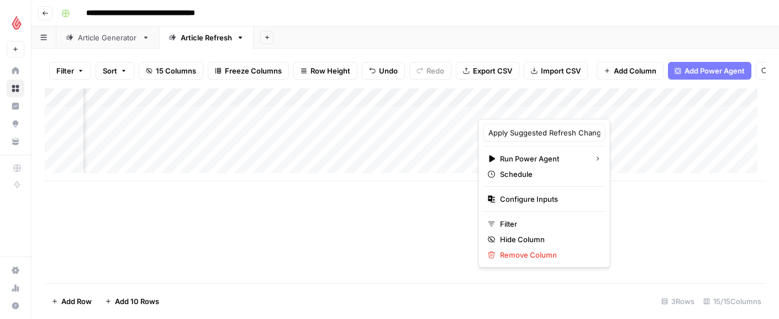
click at [627, 106] on div at bounding box center [565, 108] width 172 height 22
click at [541, 202] on span "Configure Inputs" at bounding box center [548, 198] width 97 height 11
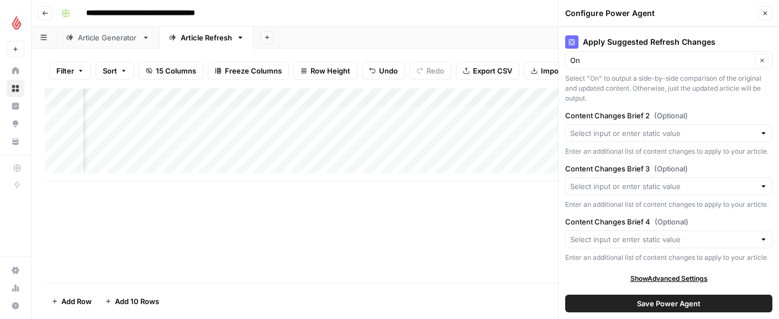
scroll to position [362, 0]
click at [653, 283] on span "Show Advanced Settings" at bounding box center [668, 279] width 77 height 10
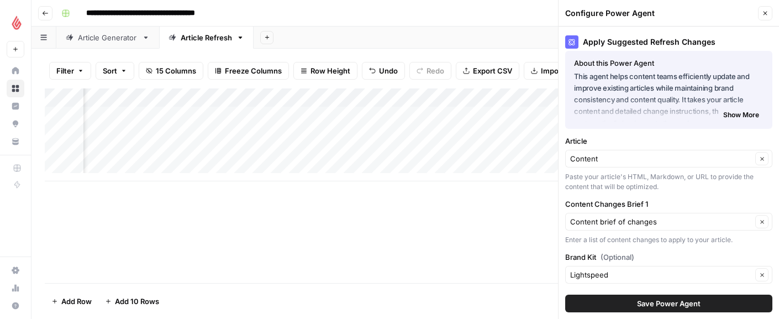
scroll to position [0, 0]
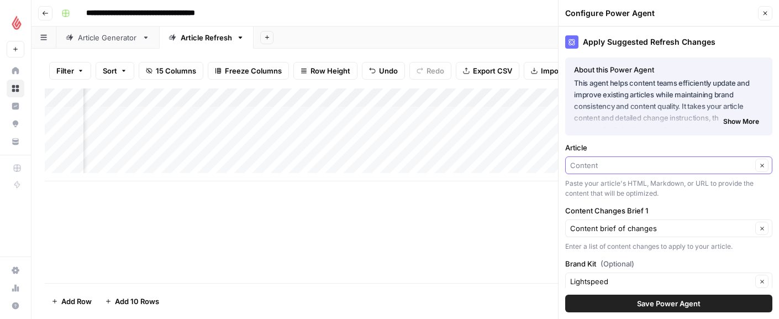
click at [628, 170] on input "Article" at bounding box center [661, 165] width 182 height 11
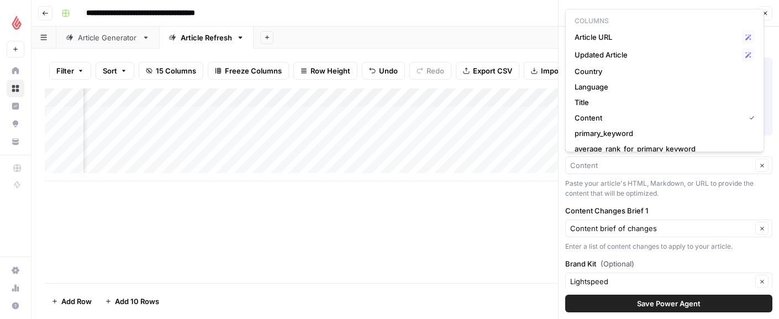
type input "Content"
click at [486, 248] on div "Add Column" at bounding box center [405, 185] width 721 height 194
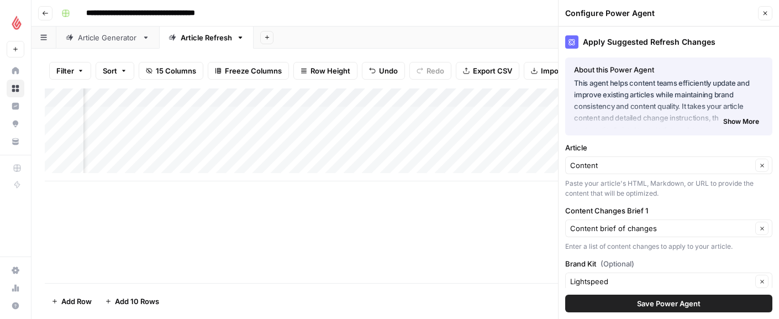
click at [766, 15] on icon "button" at bounding box center [765, 13] width 7 height 7
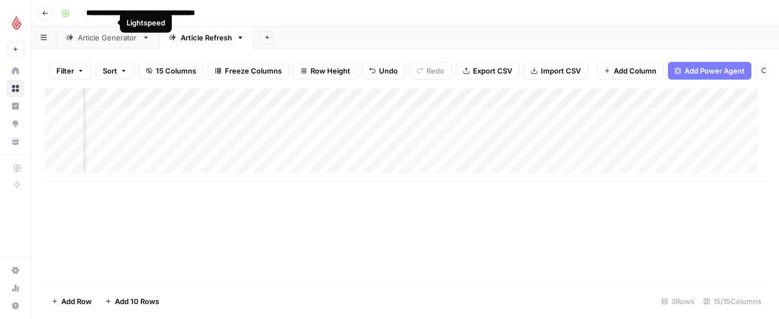
click at [260, 288] on footer "Add Row Add 10 Rows 3 Rows 15/15 Columns" at bounding box center [405, 301] width 721 height 36
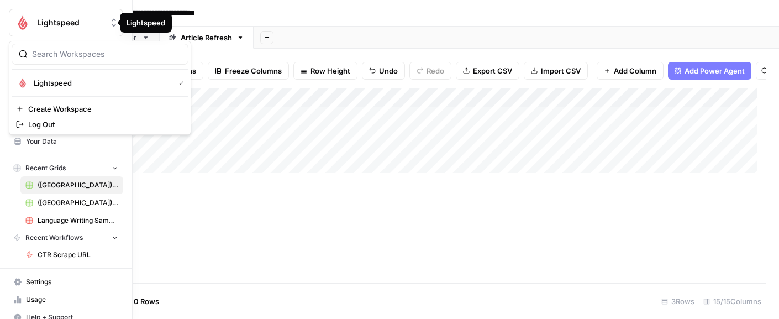
click at [18, 26] on img "Workspace: Lightspeed" at bounding box center [23, 23] width 20 height 20
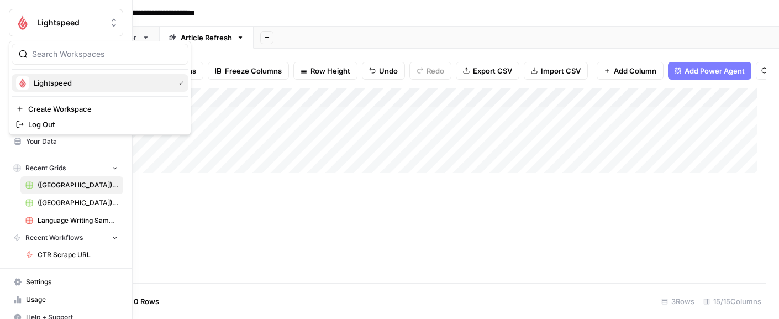
click at [66, 82] on span "Lightspeed" at bounding box center [102, 82] width 136 height 11
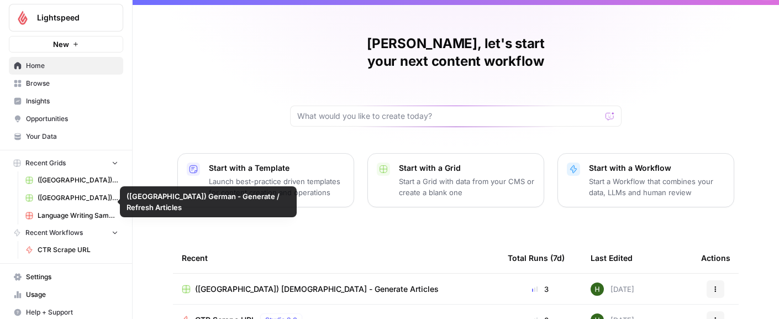
scroll to position [12, 0]
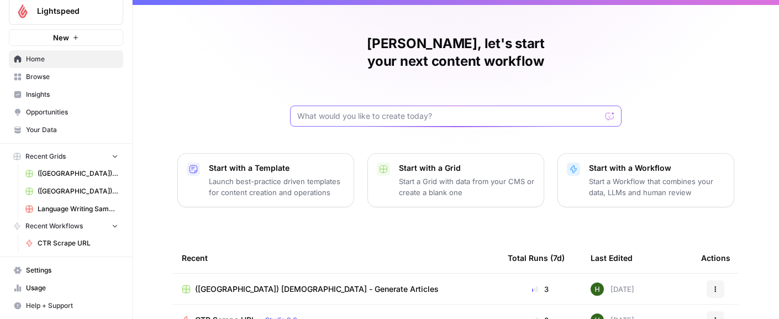
click at [320, 111] on input "text" at bounding box center [449, 116] width 304 height 11
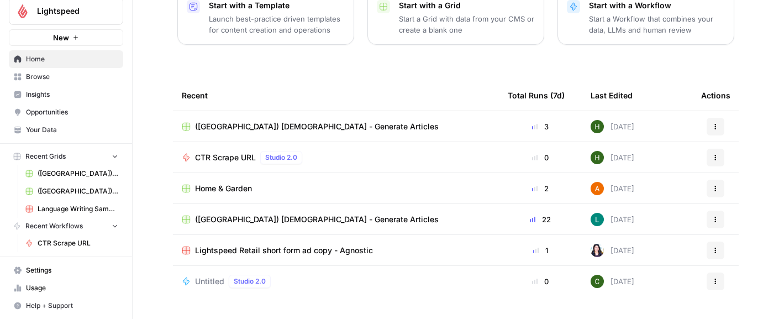
scroll to position [182, 0]
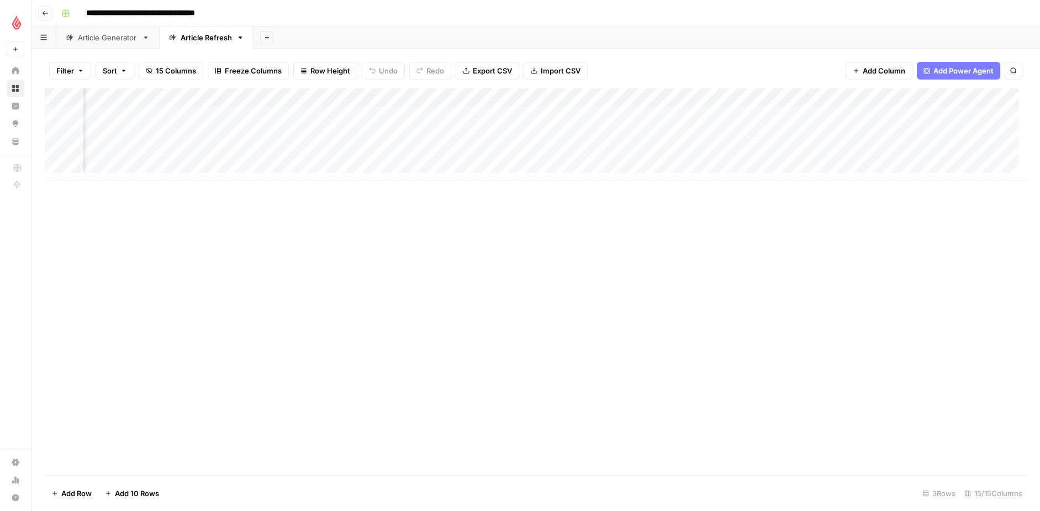
scroll to position [0, 497]
click at [768, 100] on div "Add Column" at bounding box center [536, 134] width 982 height 93
click at [667, 250] on div "Add Column" at bounding box center [536, 281] width 982 height 387
click at [779, 98] on div "Add Column" at bounding box center [536, 134] width 982 height 93
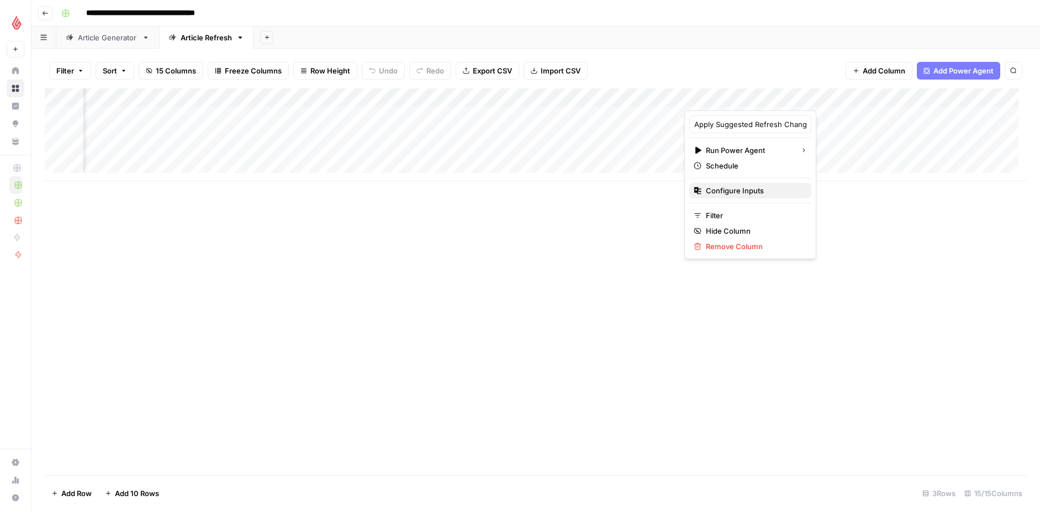
click at [725, 186] on span "Configure Inputs" at bounding box center [754, 190] width 97 height 11
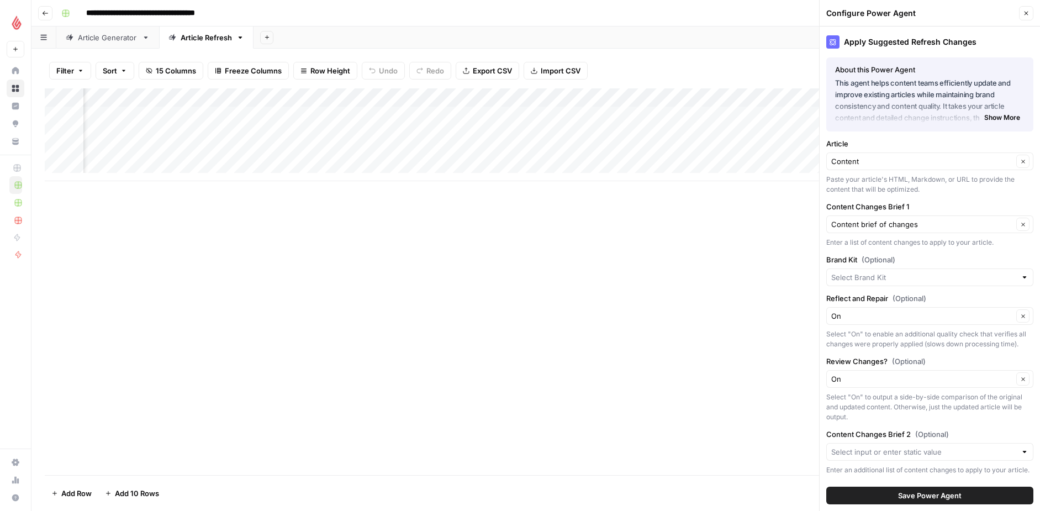
type input "Lightspeed"
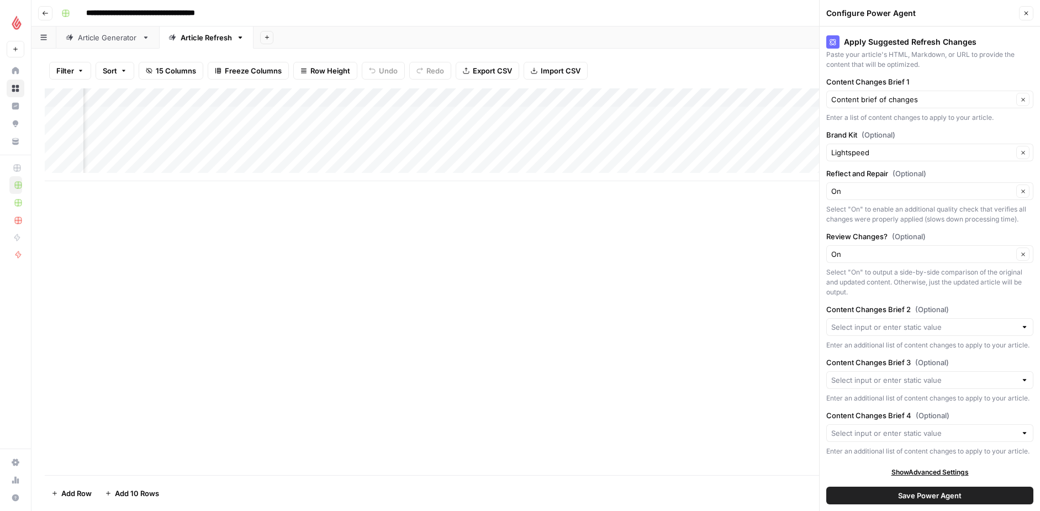
scroll to position [170, 0]
click at [779, 318] on button "Save Power Agent" at bounding box center [930, 496] width 207 height 18
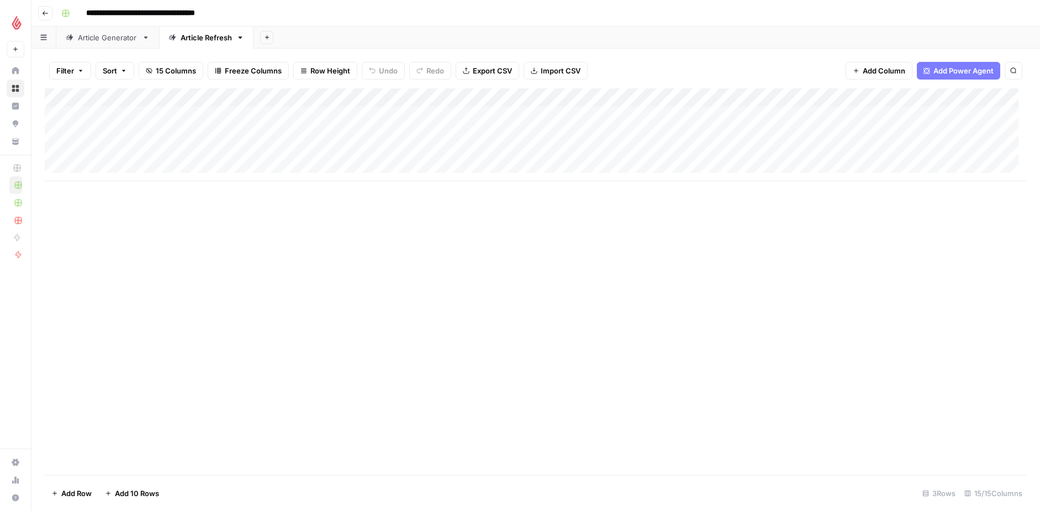
scroll to position [0, 0]
click at [24, 180] on nav "Recent Grids ([GEOGRAPHIC_DATA]) Dutch - Generate Articles ([GEOGRAPHIC_DATA]) …" at bounding box center [15, 195] width 31 height 70
click at [672, 136] on div "Add Column" at bounding box center [536, 134] width 982 height 93
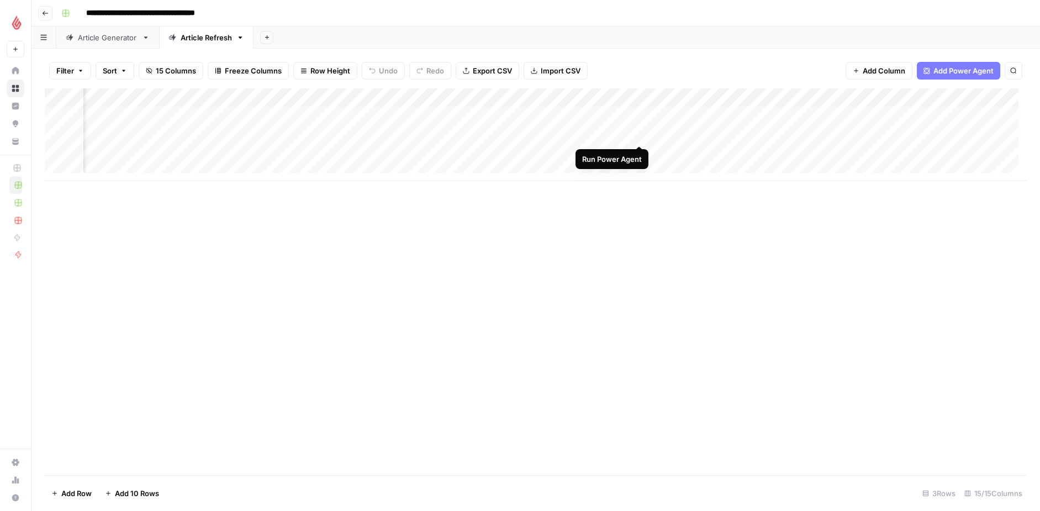
click at [641, 133] on div "Add Column" at bounding box center [536, 134] width 982 height 93
click at [637, 134] on div "Add Column" at bounding box center [536, 134] width 982 height 93
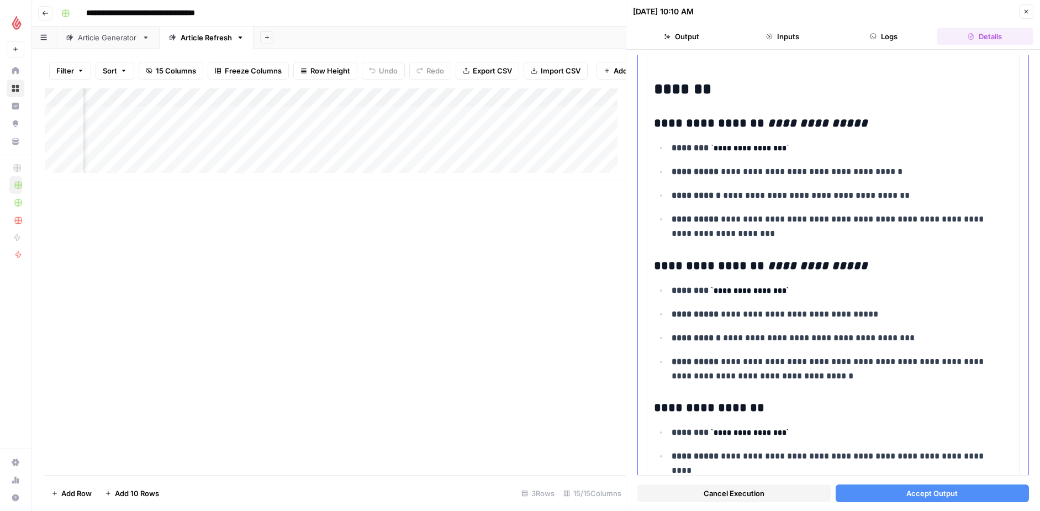
scroll to position [316, 0]
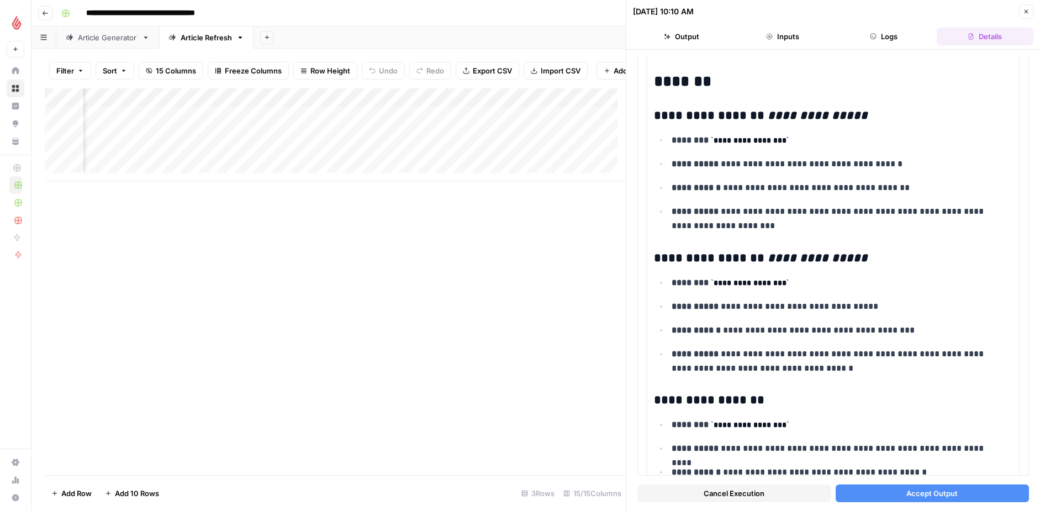
click at [779, 318] on button "Accept Output" at bounding box center [933, 494] width 194 height 18
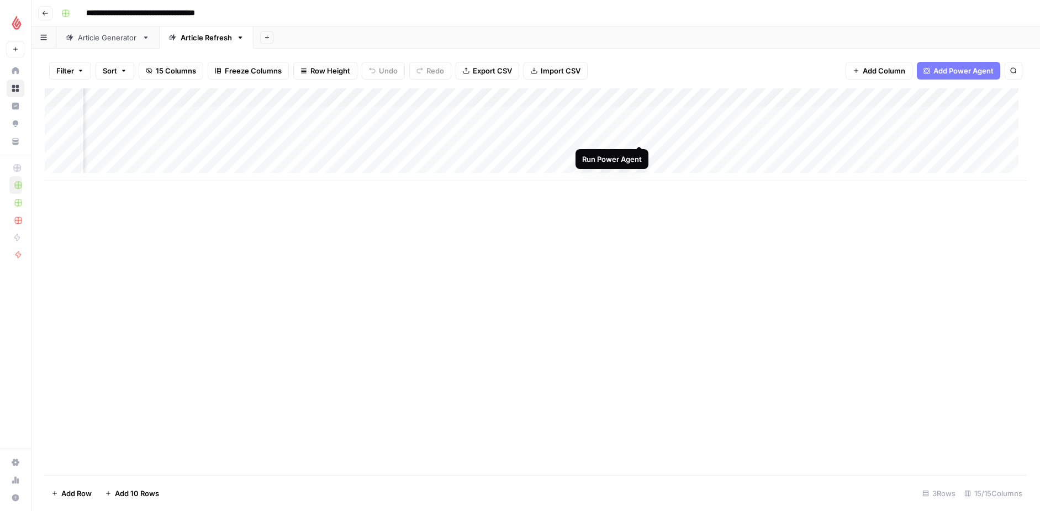
click at [639, 135] on div "Add Column" at bounding box center [536, 134] width 982 height 93
click at [779, 134] on div "Add Column" at bounding box center [536, 134] width 982 height 93
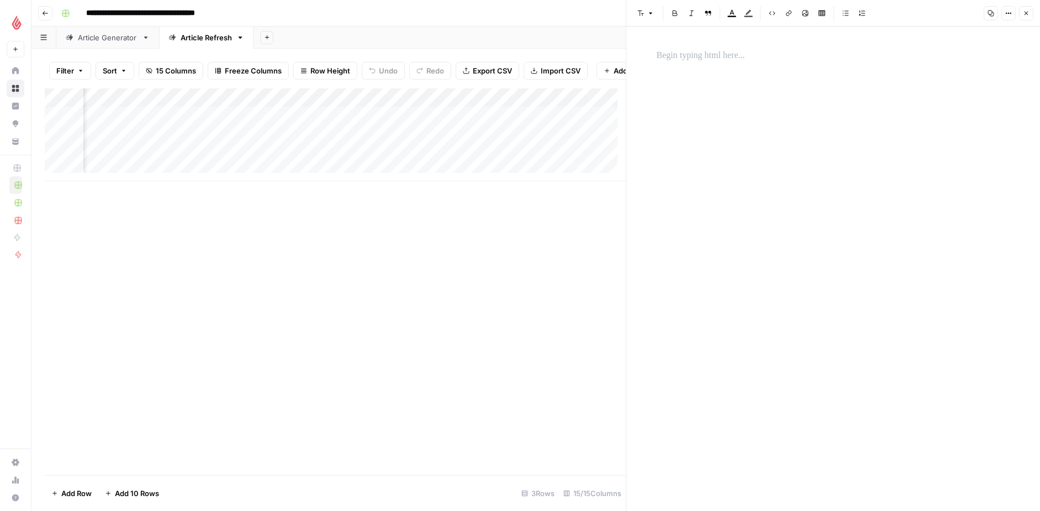
click at [779, 14] on icon "button" at bounding box center [1026, 13] width 7 height 7
click at [758, 134] on div "Add Column" at bounding box center [536, 134] width 982 height 93
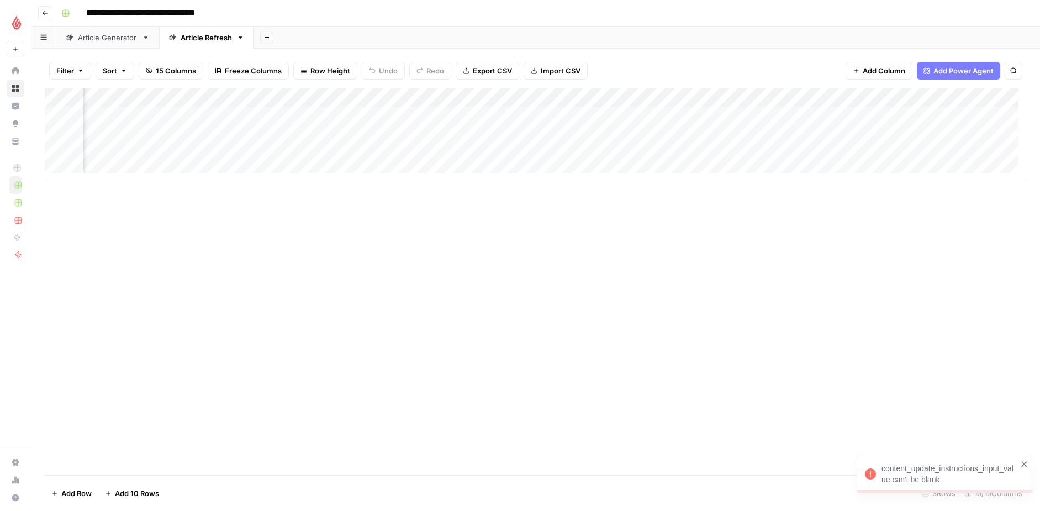
click at [672, 130] on div "Add Column" at bounding box center [536, 134] width 982 height 93
click at [666, 134] on div "Add Column" at bounding box center [536, 134] width 982 height 93
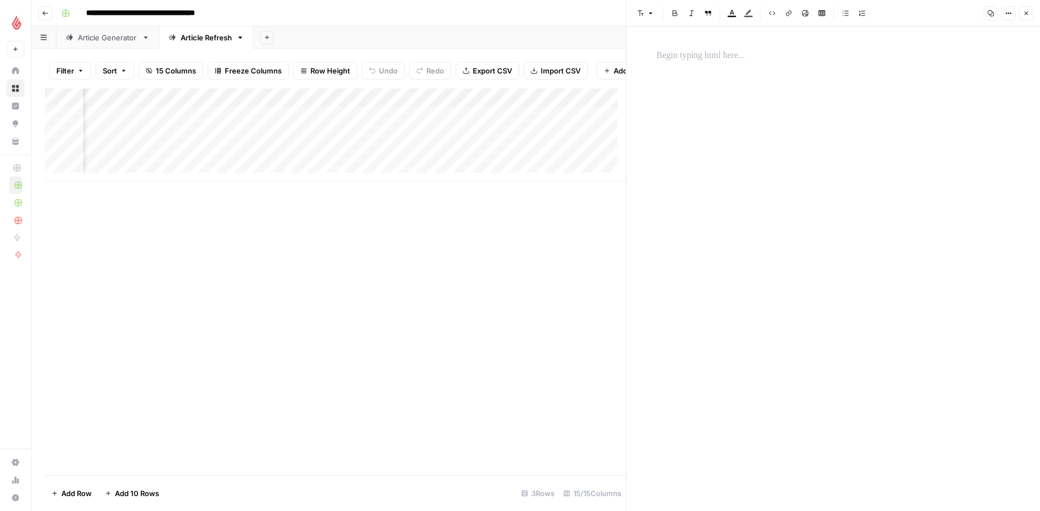
click at [501, 143] on div "Add Column" at bounding box center [335, 134] width 581 height 93
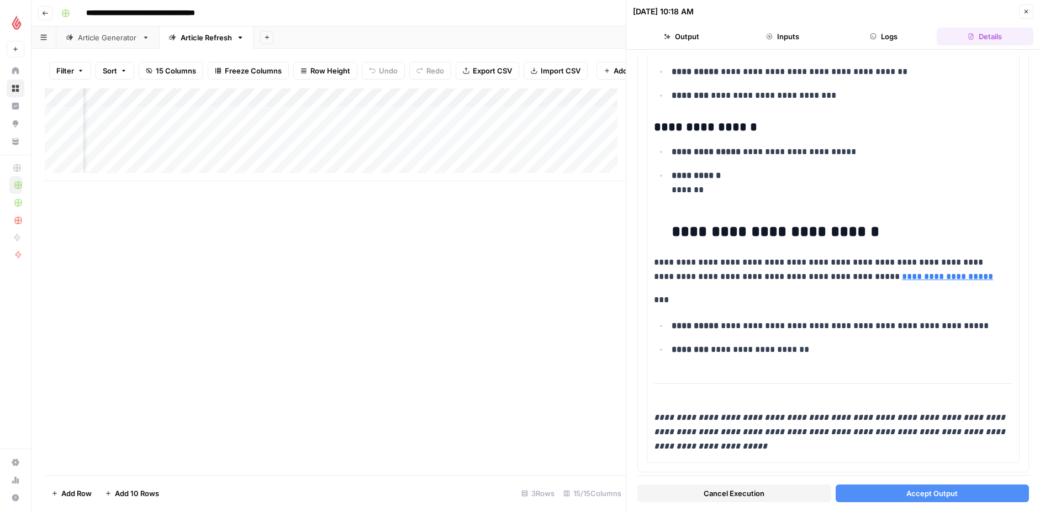
scroll to position [0, 880]
click at [779, 318] on button "Accept Output" at bounding box center [933, 494] width 194 height 18
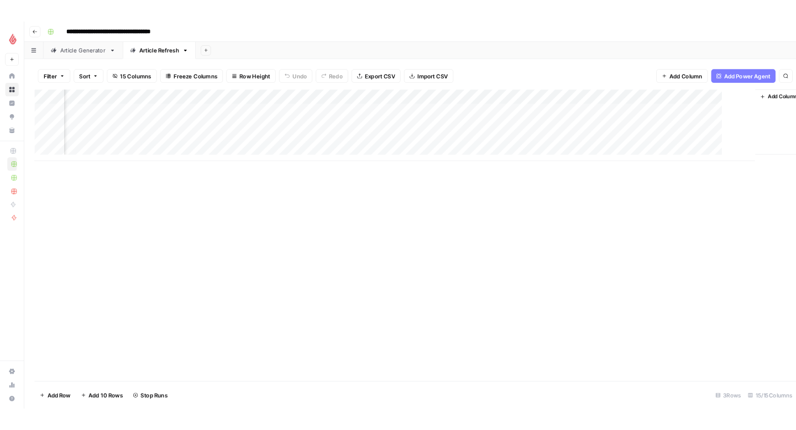
scroll to position [0, 773]
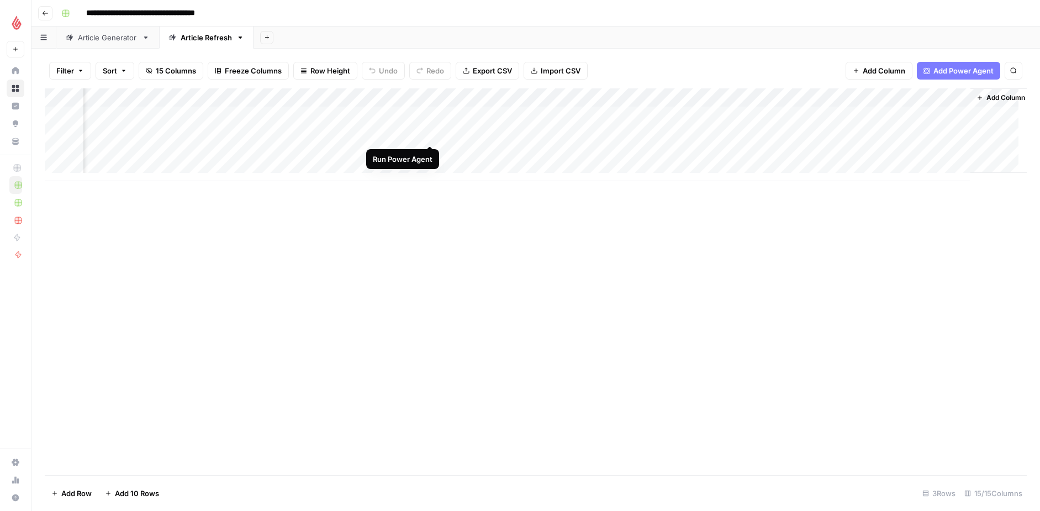
click at [431, 132] on div "Add Column" at bounding box center [536, 134] width 982 height 93
click at [448, 98] on div "Add Column" at bounding box center [536, 134] width 982 height 93
click at [482, 125] on input "Content brief of changes" at bounding box center [506, 124] width 112 height 11
type input "Content Brief of changes"
click at [509, 126] on input "Content Brief of changes" at bounding box center [506, 124] width 112 height 11
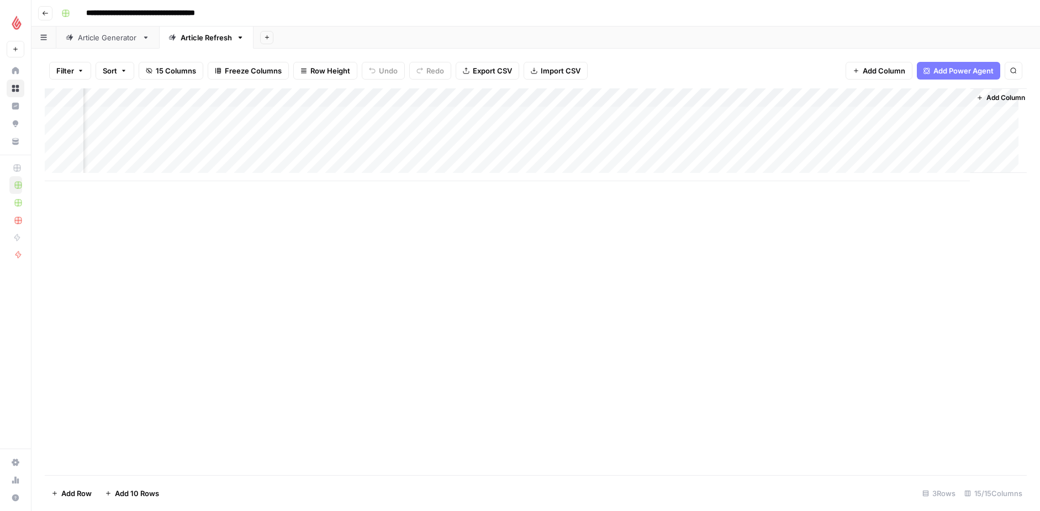
click at [518, 97] on div "Add Column" at bounding box center [536, 134] width 982 height 93
click at [508, 123] on input "Content Brief of changes" at bounding box center [506, 124] width 112 height 11
click at [516, 98] on div "Add Column" at bounding box center [536, 134] width 982 height 93
click at [511, 124] on input "Content Brief of changes" at bounding box center [506, 124] width 112 height 11
type input "Content Brief of Changes"
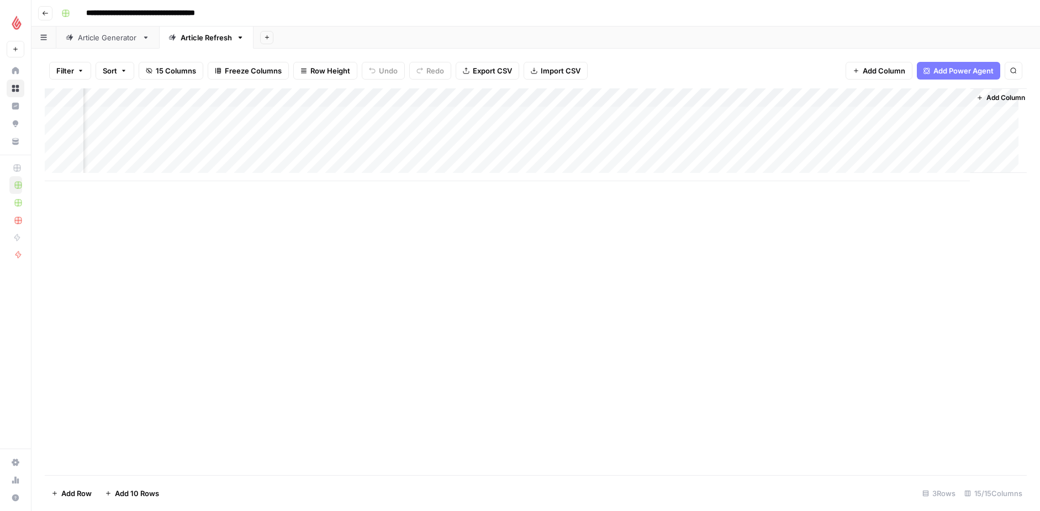
click at [592, 206] on div "Add Column" at bounding box center [536, 281] width 982 height 387
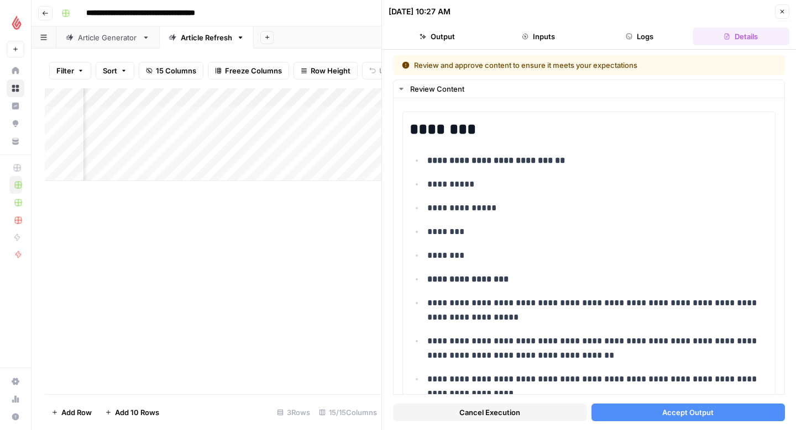
click at [779, 12] on icon "button" at bounding box center [782, 12] width 4 height 4
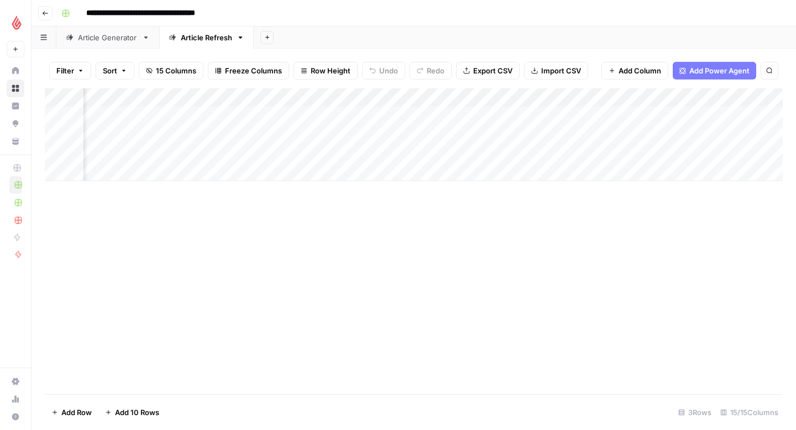
click at [685, 134] on div "Add Column" at bounding box center [414, 134] width 738 height 93
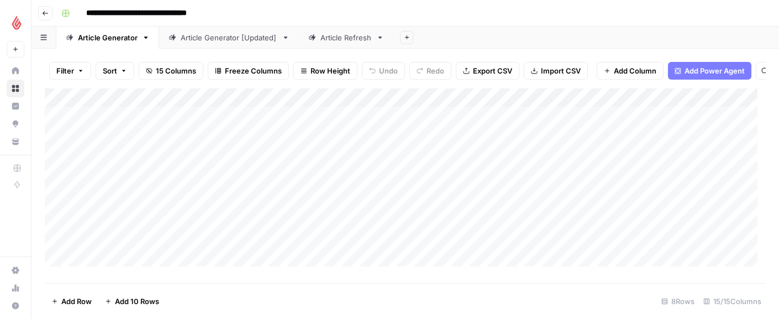
click at [346, 45] on link "Article Refresh" at bounding box center [346, 38] width 94 height 22
click at [607, 106] on div "Add Column" at bounding box center [405, 181] width 721 height 186
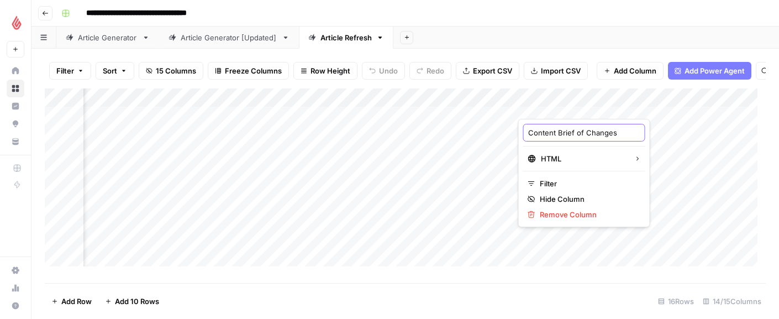
click at [575, 136] on input "Content Brief of Changes" at bounding box center [584, 132] width 112 height 11
drag, startPoint x: 575, startPoint y: 132, endPoint x: 651, endPoint y: 134, distance: 76.8
click at [651, 134] on body "**********" at bounding box center [389, 159] width 779 height 319
click at [610, 108] on div "Add Column" at bounding box center [405, 181] width 721 height 186
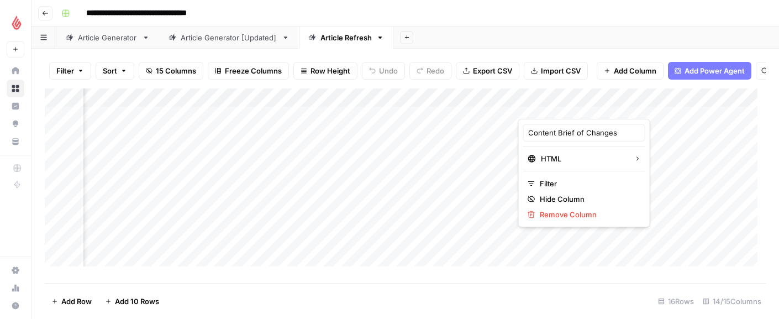
click at [590, 41] on div "Add Sheet" at bounding box center [586, 38] width 386 height 22
click at [541, 287] on footer "Add Row Add 10 Rows 16 Rows 14/15 Columns" at bounding box center [405, 301] width 721 height 36
click at [454, 305] on footer "Add Row Add 10 Rows 16 Rows 14/15 Columns" at bounding box center [405, 301] width 721 height 36
click at [467, 109] on div "Add Column" at bounding box center [405, 181] width 721 height 186
click at [562, 101] on div "Add Column" at bounding box center [405, 181] width 721 height 186
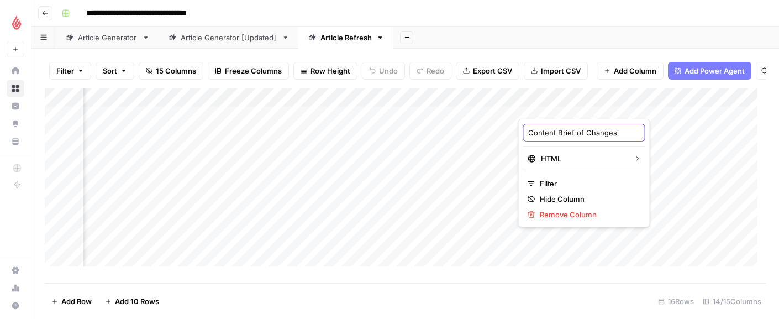
click at [565, 134] on input "Content Brief of Changes" at bounding box center [584, 132] width 112 height 11
click at [611, 106] on div "Add Column" at bounding box center [405, 181] width 721 height 186
click at [540, 183] on span "Filter" at bounding box center [588, 183] width 97 height 11
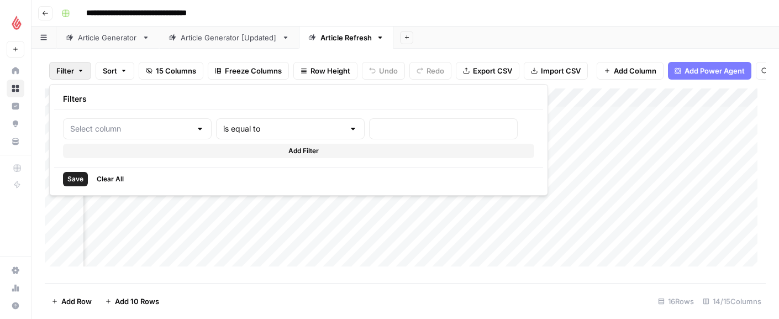
type input "Content Brief of Changes"
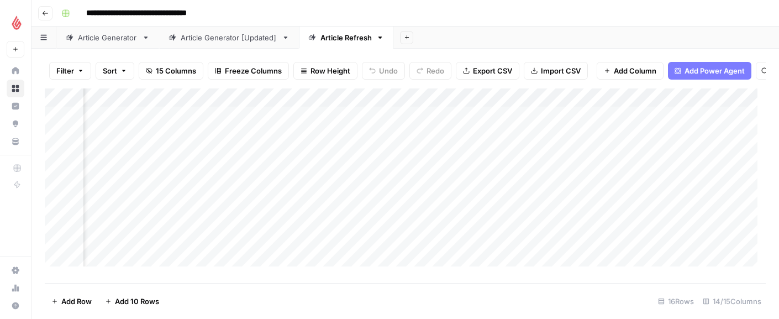
click at [537, 57] on div "Filter Sort 15 Columns Freeze Columns Row Height Undo Redo Export CSV Import CS…" at bounding box center [405, 70] width 721 height 35
click at [591, 107] on div "Add Column" at bounding box center [405, 181] width 721 height 186
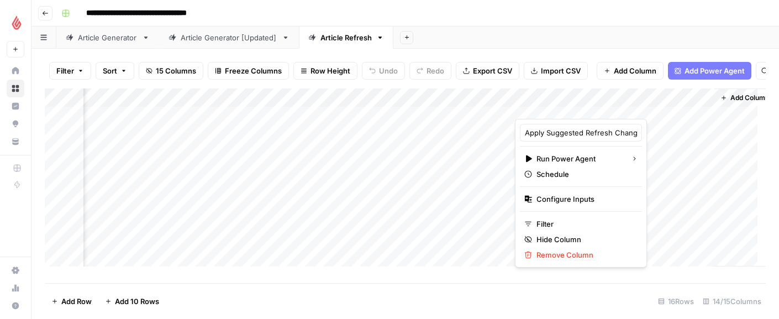
click at [592, 107] on div at bounding box center [565, 108] width 100 height 22
click at [579, 85] on div "Filter Sort 15 Columns Freeze Columns Row Height Undo Redo Export CSV Import CS…" at bounding box center [405, 70] width 721 height 35
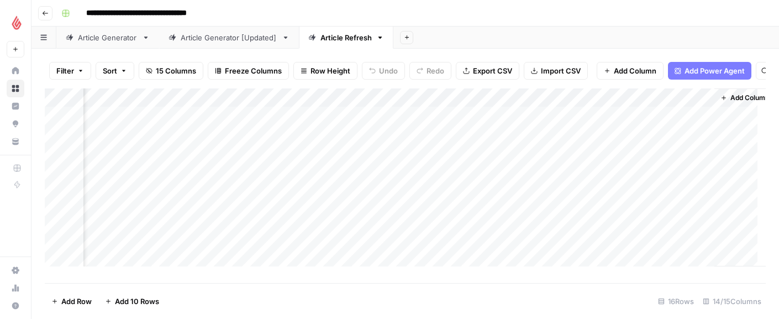
click at [593, 109] on div "Add Column" at bounding box center [405, 181] width 721 height 186
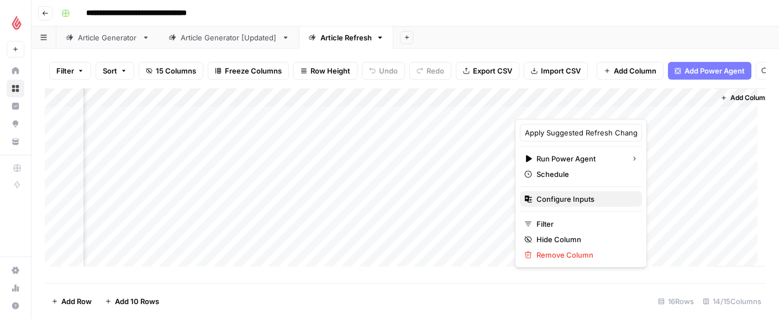
click at [567, 199] on span "Configure Inputs" at bounding box center [585, 198] width 97 height 11
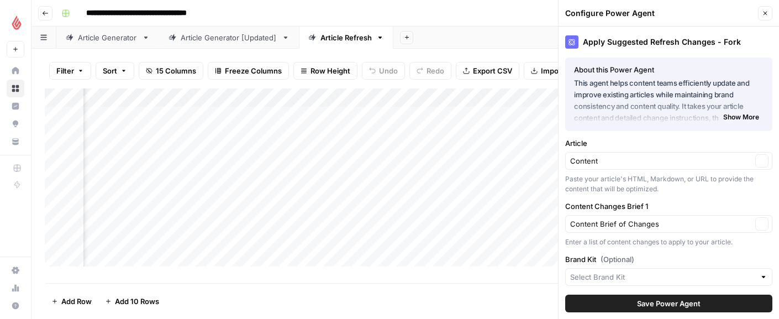
type input "Lightspeed"
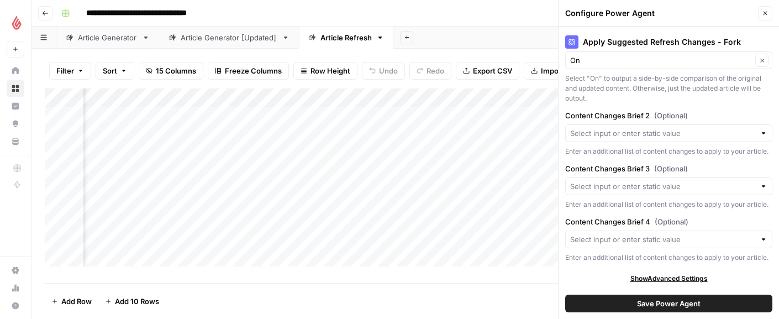
scroll to position [362, 0]
